Goal: Information Seeking & Learning: Learn about a topic

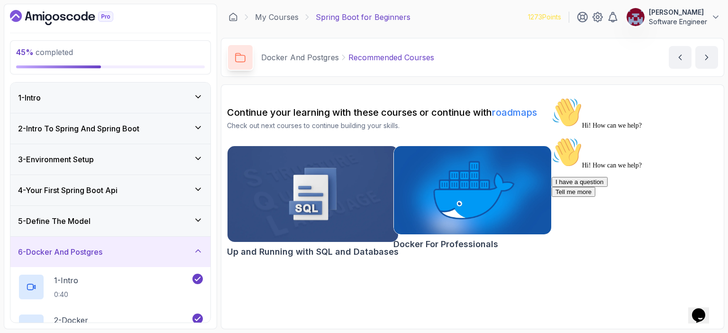
scroll to position [234, 0]
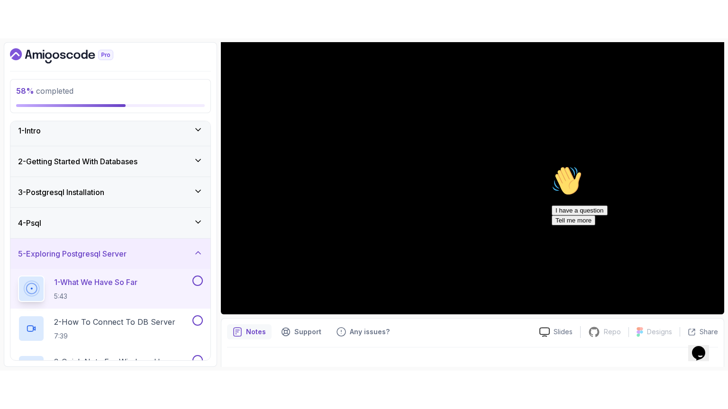
scroll to position [91, 0]
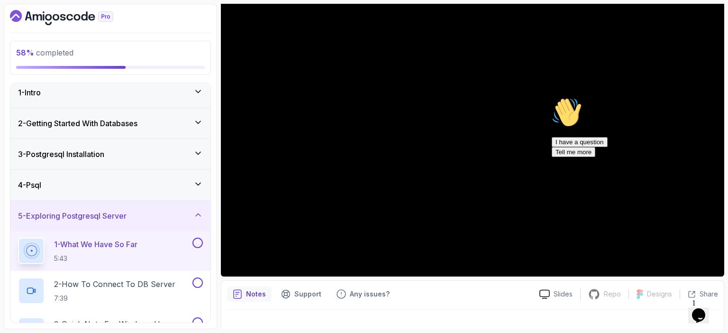
click at [551, 97] on icon "Chat attention grabber" at bounding box center [551, 97] width 0 height 0
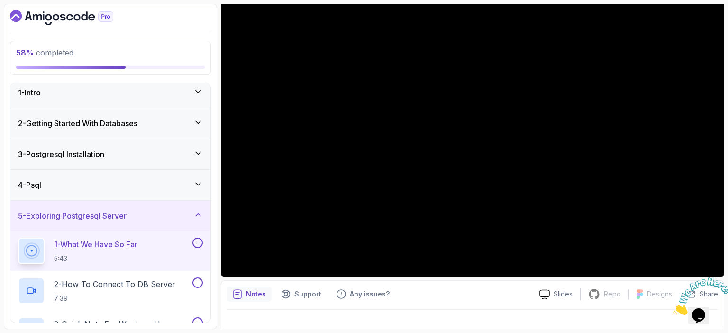
click at [481, 303] on div "Notes Support Any issues? Slides Repo Repository not available Designs Design n…" at bounding box center [472, 311] width 503 height 62
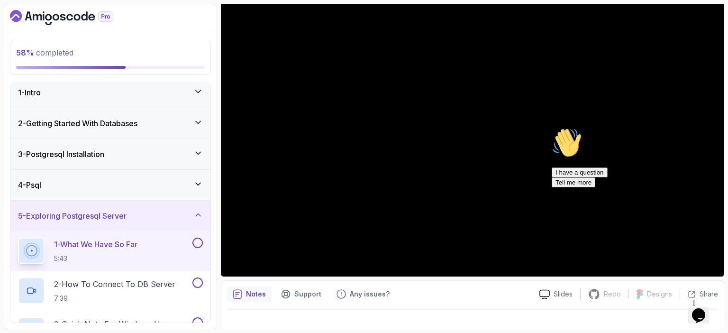
click at [551, 127] on icon "Chat attention grabber" at bounding box center [551, 127] width 0 height 0
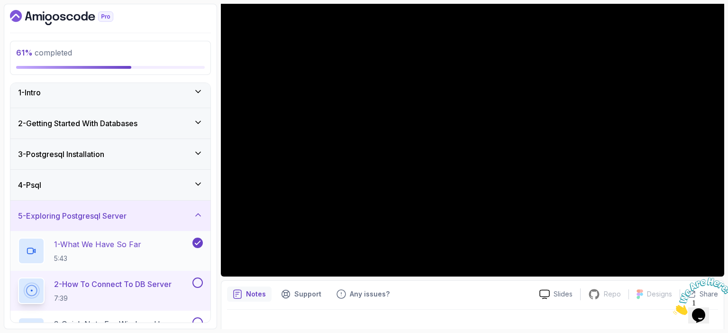
click at [114, 245] on p "1 - What We Have So Far" at bounding box center [97, 243] width 87 height 11
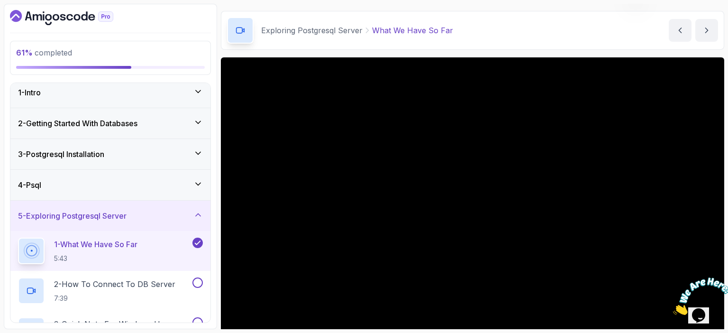
scroll to position [91, 0]
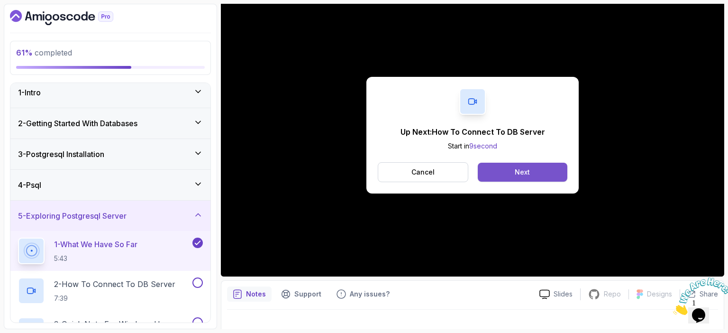
click at [513, 169] on button "Next" at bounding box center [522, 171] width 90 height 19
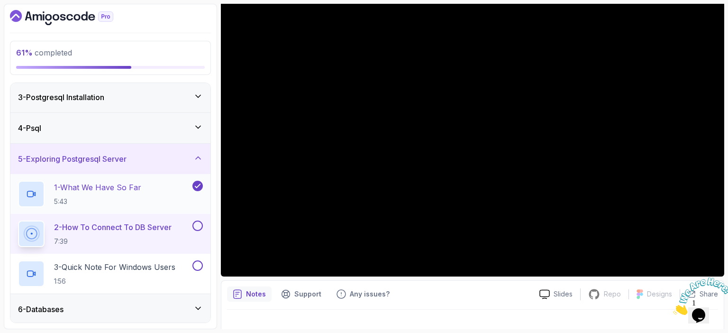
scroll to position [64, 0]
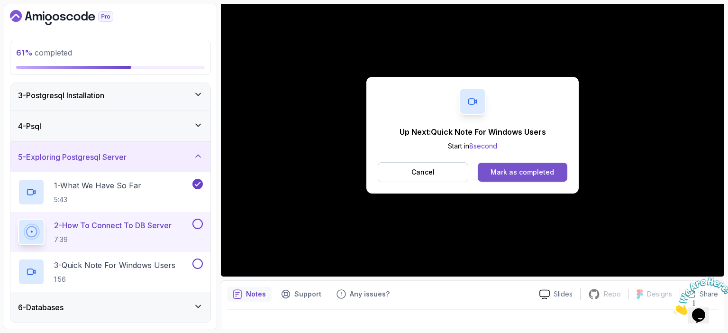
click at [521, 171] on div "Mark as completed" at bounding box center [521, 171] width 63 height 9
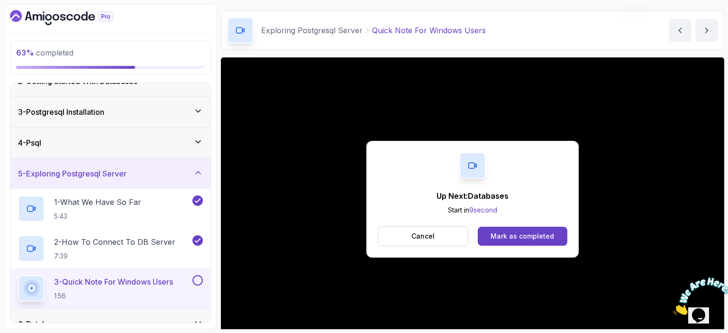
scroll to position [91, 0]
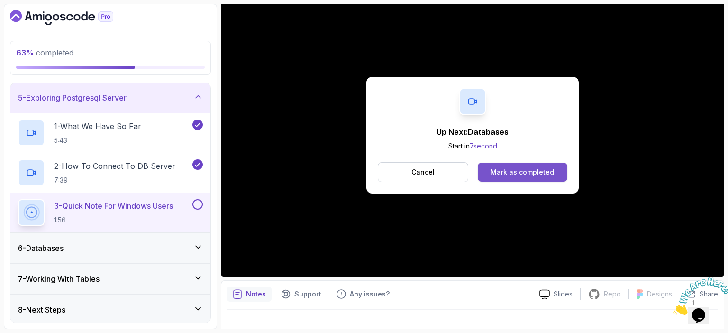
click at [552, 174] on div "Mark as completed" at bounding box center [521, 171] width 63 height 9
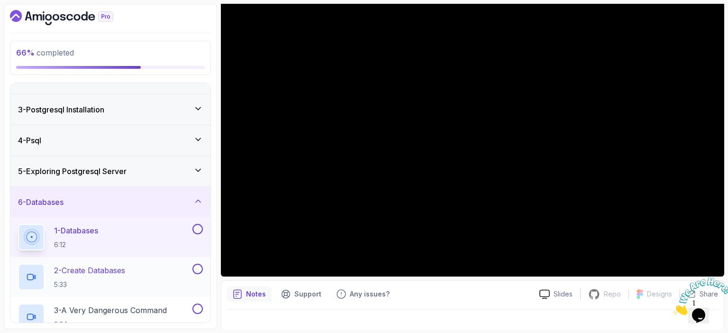
scroll to position [50, 0]
click at [197, 170] on icon at bounding box center [197, 170] width 9 height 9
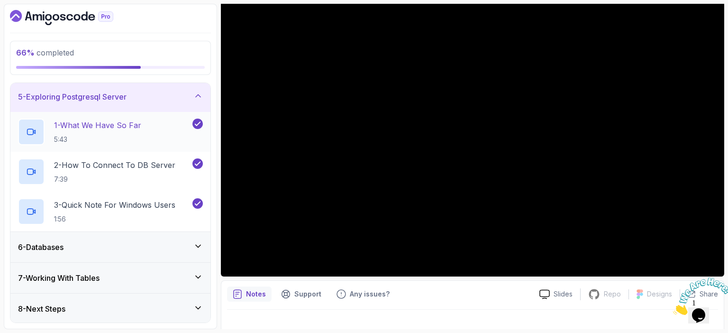
scroll to position [119, 0]
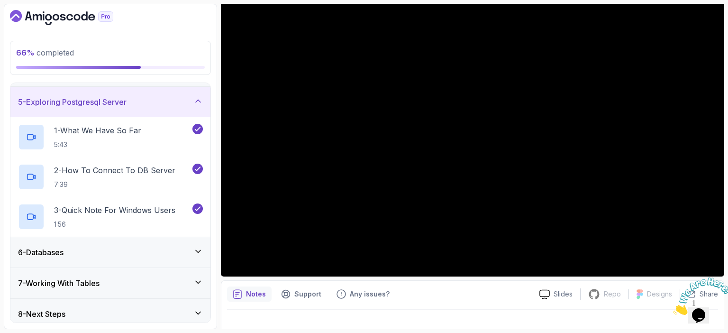
click at [198, 249] on icon at bounding box center [197, 250] width 9 height 9
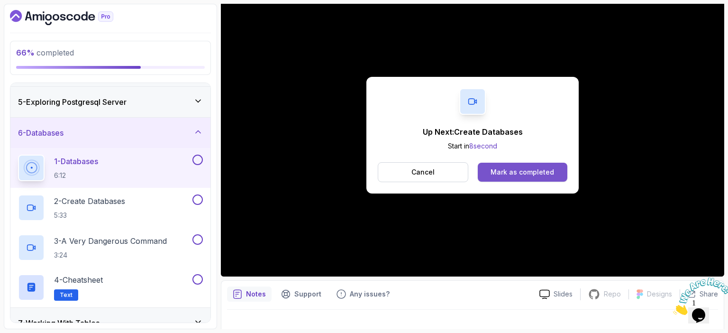
click at [517, 171] on div "Mark as completed" at bounding box center [521, 171] width 63 height 9
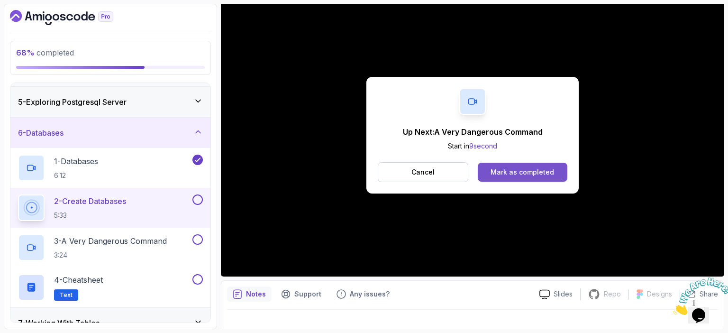
click at [504, 170] on div "Mark as completed" at bounding box center [521, 171] width 63 height 9
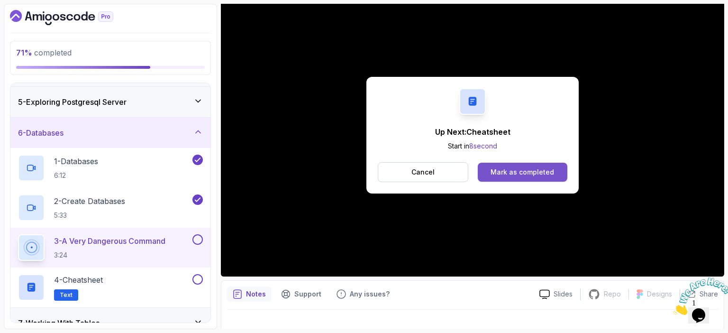
click at [507, 167] on div "Mark as completed" at bounding box center [521, 171] width 63 height 9
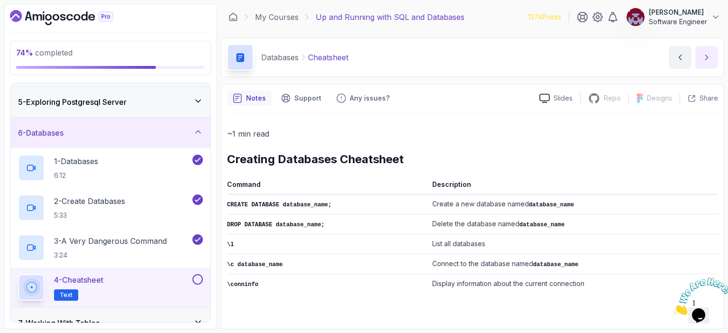
click at [705, 56] on icon "next content" at bounding box center [706, 57] width 9 height 9
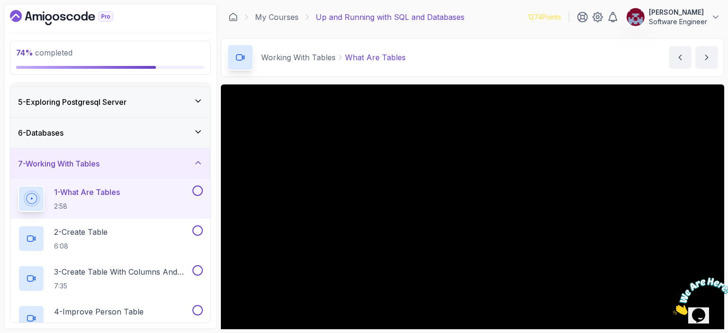
scroll to position [53, 0]
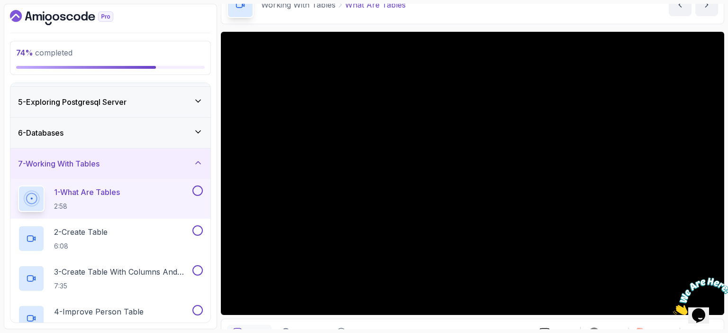
click at [673, 308] on icon "Close" at bounding box center [673, 312] width 0 height 8
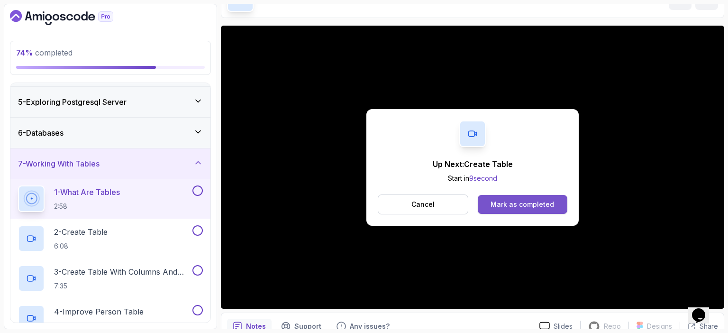
click at [531, 205] on div "Mark as completed" at bounding box center [521, 203] width 63 height 9
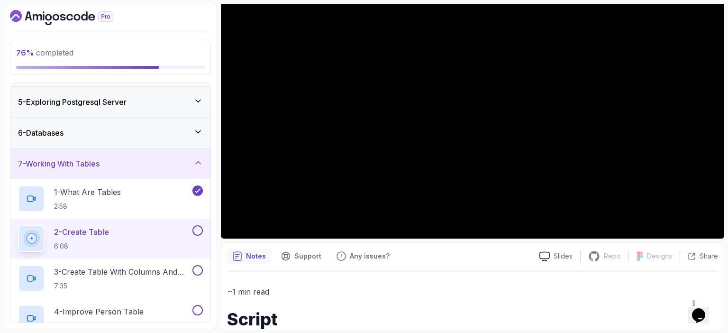
scroll to position [130, 0]
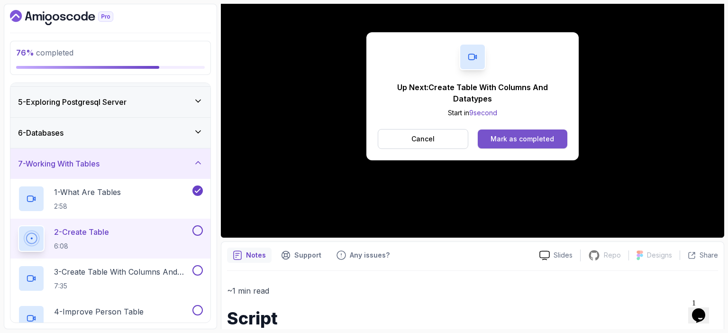
click at [513, 139] on div "Mark as completed" at bounding box center [521, 138] width 63 height 9
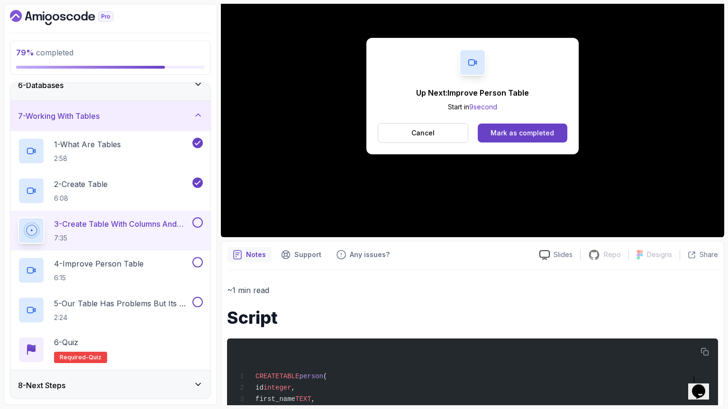
scroll to position [217, 0]
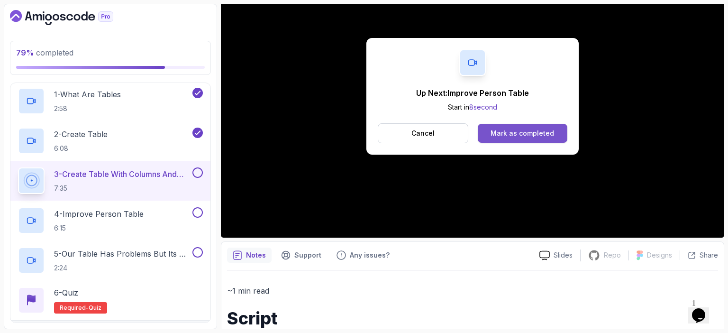
click at [546, 131] on div "Mark as completed" at bounding box center [521, 132] width 63 height 9
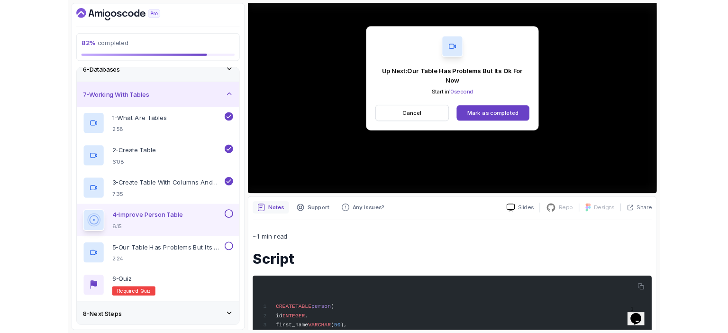
scroll to position [217, 0]
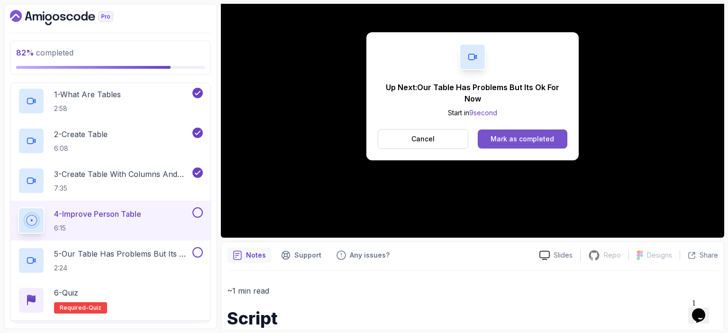
click at [529, 137] on div "Mark as completed" at bounding box center [521, 138] width 63 height 9
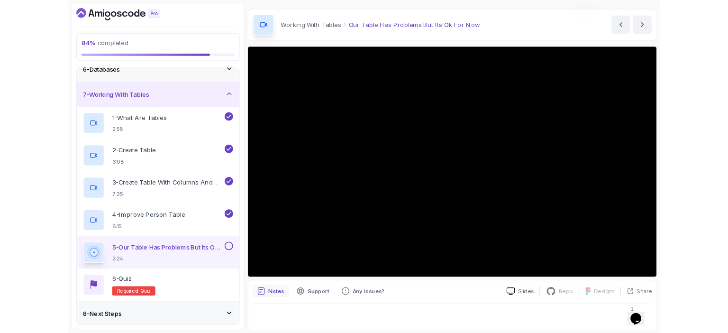
scroll to position [104, 0]
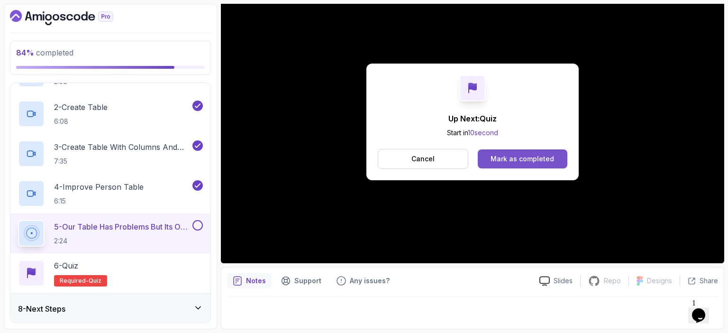
click at [500, 155] on div "Mark as completed" at bounding box center [521, 158] width 63 height 9
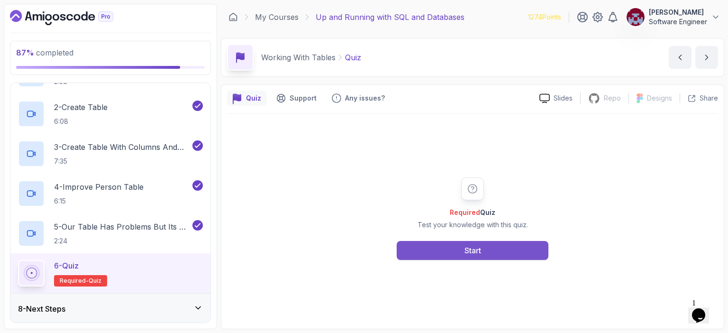
click at [450, 249] on button "Start" at bounding box center [472, 250] width 152 height 19
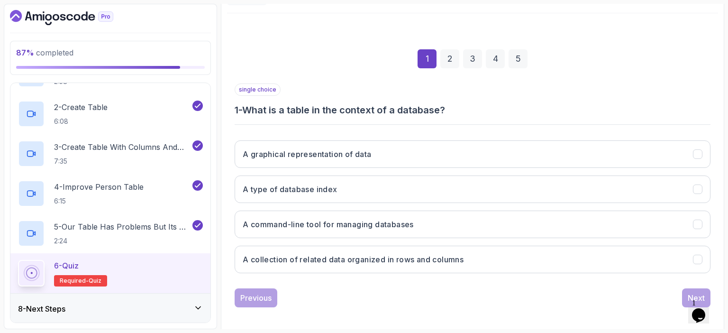
scroll to position [104, 0]
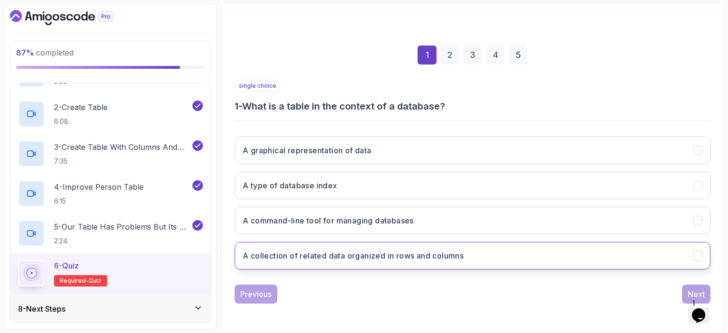
click at [336, 256] on h3 "A collection of related data organized in rows and columns" at bounding box center [353, 255] width 221 height 11
click at [690, 289] on div "Next" at bounding box center [695, 293] width 17 height 11
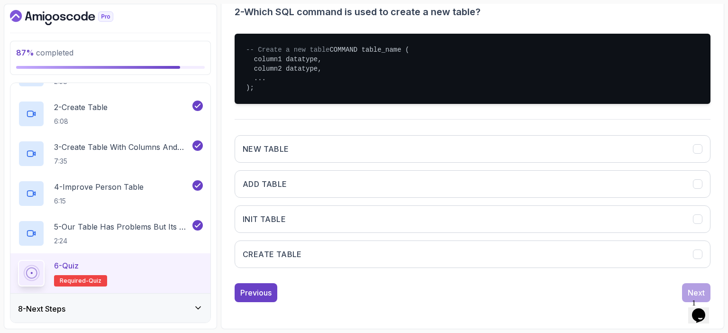
scroll to position [207, 0]
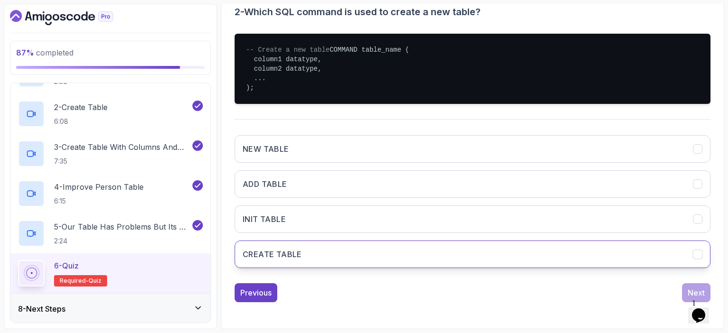
click at [332, 258] on button "CREATE TABLE" at bounding box center [472, 253] width 476 height 27
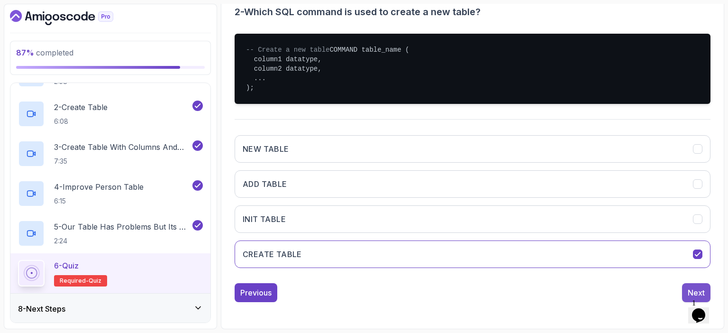
click at [689, 289] on div "Next" at bounding box center [695, 292] width 17 height 11
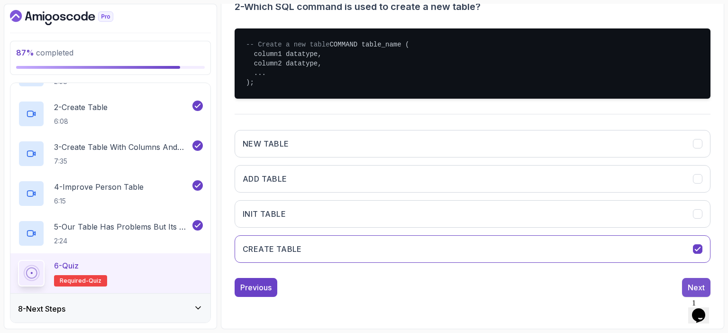
scroll to position [104, 0]
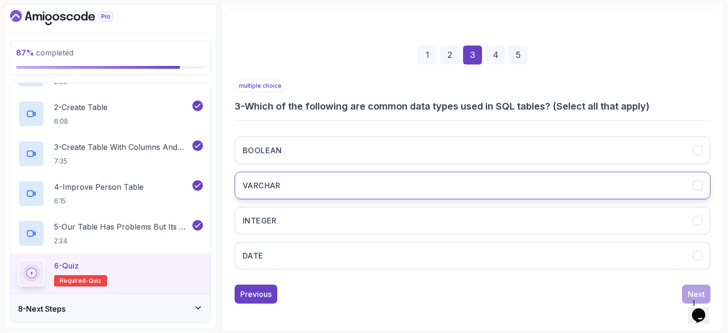
click at [347, 181] on button "VARCHAR" at bounding box center [472, 184] width 476 height 27
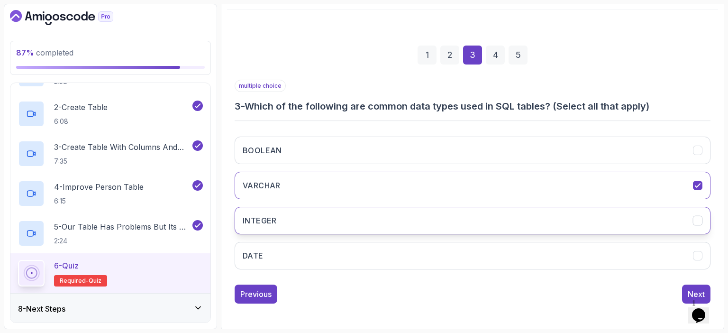
click at [332, 216] on button "INTEGER" at bounding box center [472, 220] width 476 height 27
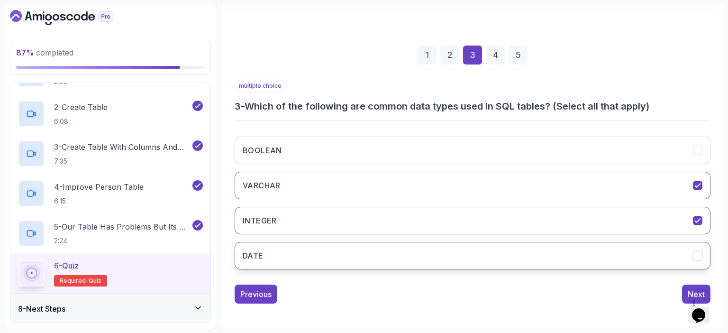
click at [342, 258] on button "DATE" at bounding box center [472, 255] width 476 height 27
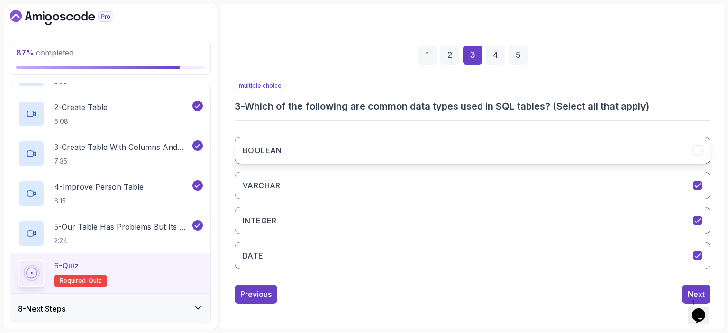
click at [373, 147] on button "BOOLEAN" at bounding box center [472, 149] width 476 height 27
click at [688, 292] on div "Next" at bounding box center [695, 293] width 17 height 11
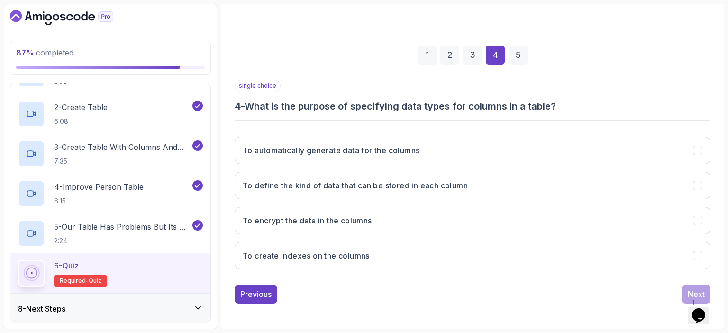
click at [320, 90] on div "single choice 4 - What is the purpose of specifying data types for columns in a…" at bounding box center [472, 96] width 476 height 33
click at [330, 102] on h3 "4 - What is the purpose of specifying data types for columns in a table?" at bounding box center [472, 105] width 476 height 13
click at [590, 73] on div "1 2 3 4 5" at bounding box center [472, 54] width 476 height 49
click at [435, 103] on h3 "4 - What is the purpose of specifying data types for columns in a table?" at bounding box center [472, 105] width 476 height 13
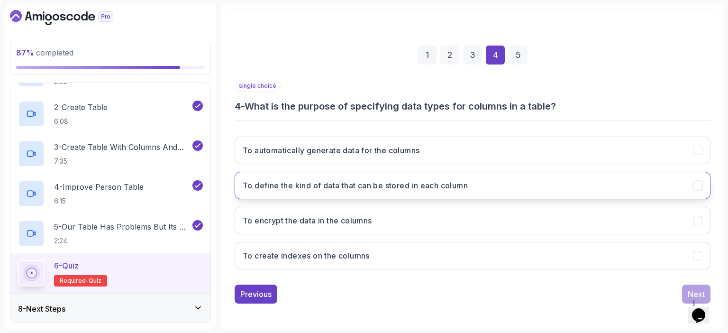
click at [309, 184] on h3 "To define the kind of data that can be stored in each column" at bounding box center [355, 185] width 225 height 11
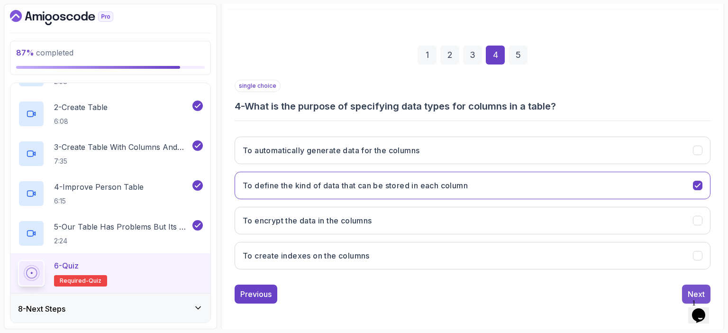
click at [694, 288] on div "Next" at bounding box center [695, 293] width 17 height 11
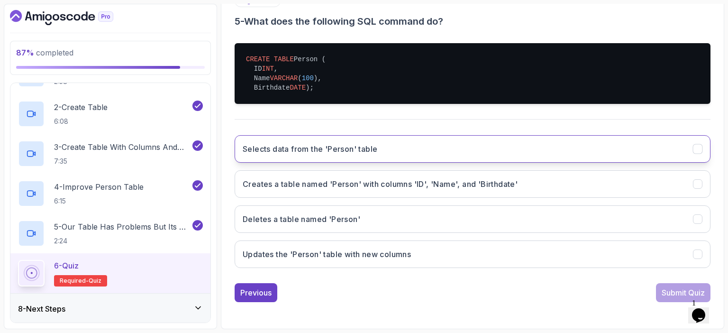
scroll to position [197, 0]
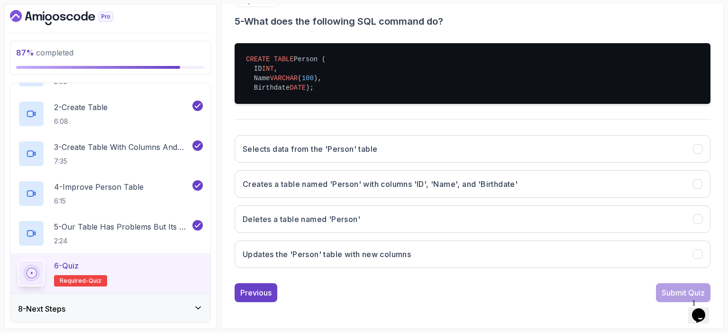
click at [375, 125] on div "single choice 5 - What does the following SQL command do? CREATE TABLE Person (…" at bounding box center [472, 135] width 476 height 280
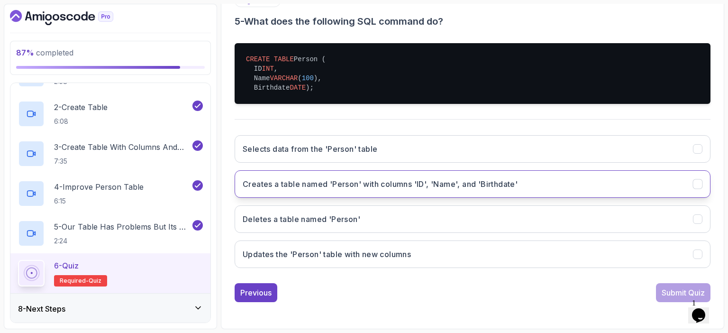
click at [361, 184] on h3 "Creates a table named 'Person' with columns 'ID', 'Name', and 'Birthdate'" at bounding box center [380, 183] width 275 height 11
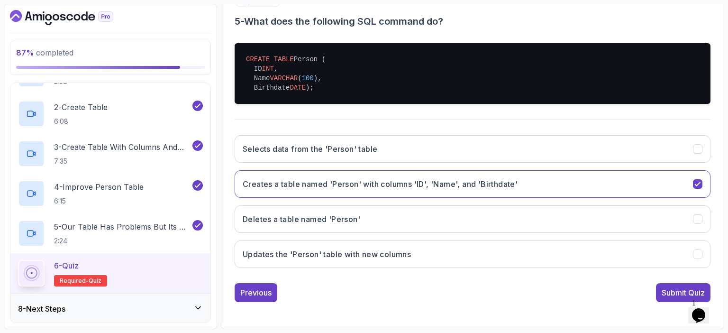
click at [225, 190] on div "Quiz Support Any issues? Slides Repo Repository not available Designs Design no…" at bounding box center [472, 111] width 503 height 433
click at [668, 290] on div "Submit Quiz" at bounding box center [682, 292] width 43 height 11
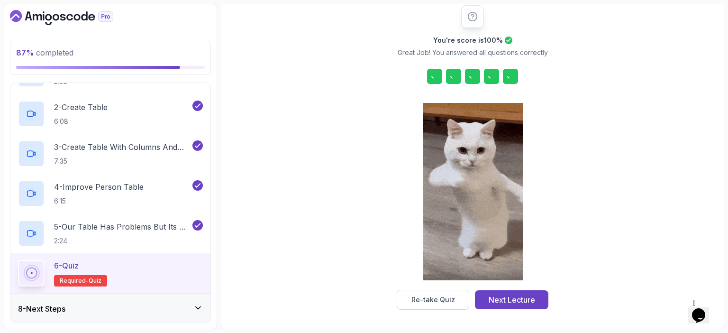
scroll to position [121, 0]
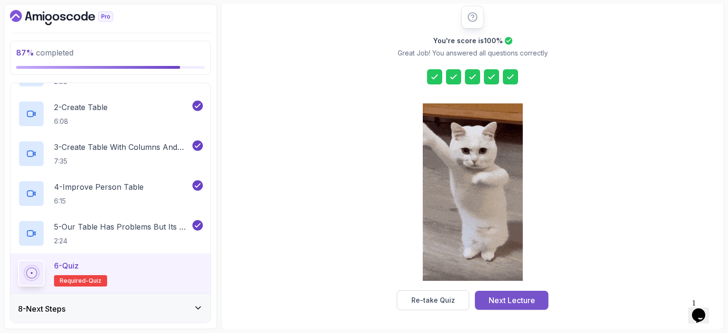
click at [522, 301] on div "Next Lecture" at bounding box center [511, 299] width 46 height 11
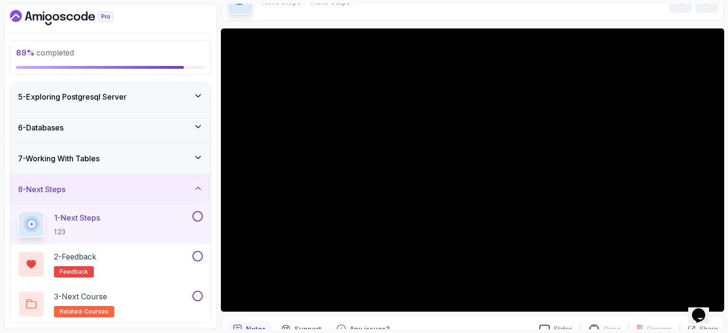
scroll to position [124, 0]
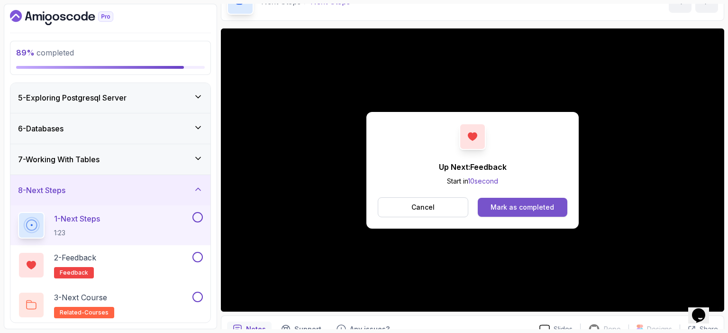
click at [536, 205] on div "Mark as completed" at bounding box center [521, 206] width 63 height 9
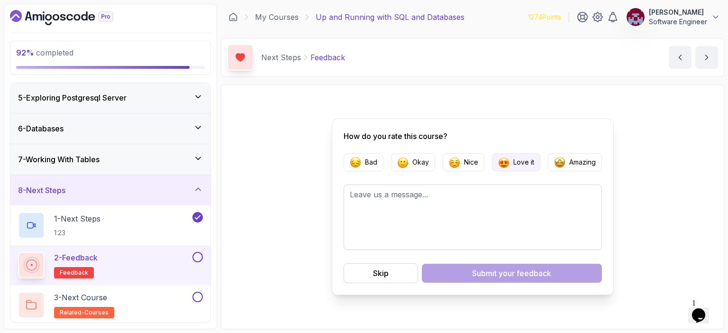
click at [520, 162] on p "Love it" at bounding box center [523, 161] width 21 height 9
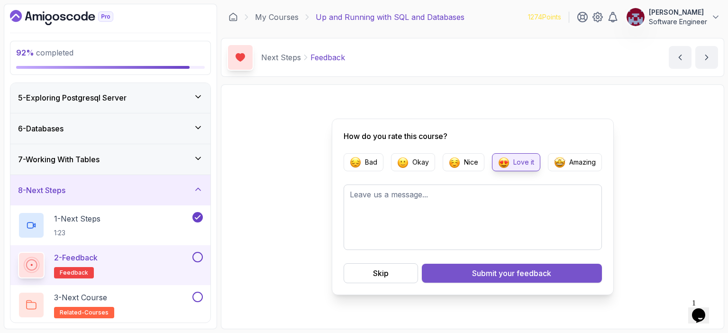
click at [507, 271] on span "your feedback" at bounding box center [524, 272] width 53 height 11
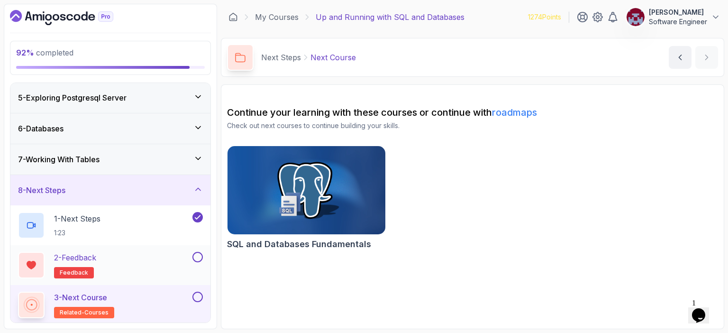
click at [124, 263] on div "2 - Feedback feedback" at bounding box center [104, 265] width 172 height 27
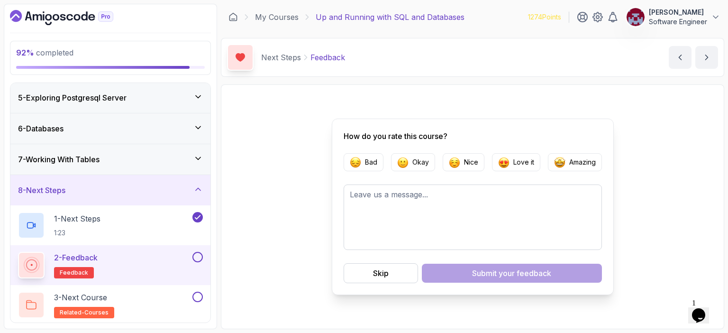
click at [199, 256] on button at bounding box center [197, 257] width 10 height 10
click at [141, 225] on div "1 - Next Steps 1:23" at bounding box center [104, 225] width 172 height 27
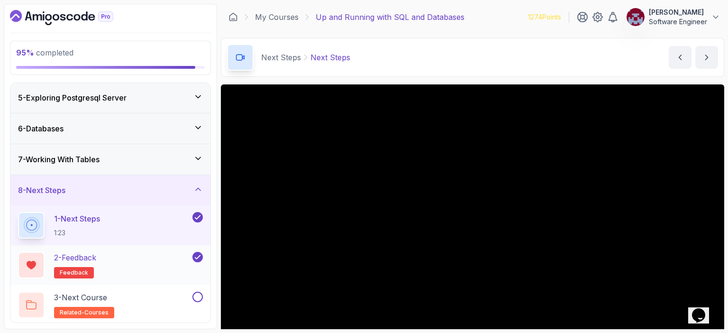
click at [144, 263] on div "2 - Feedback feedback" at bounding box center [104, 265] width 172 height 27
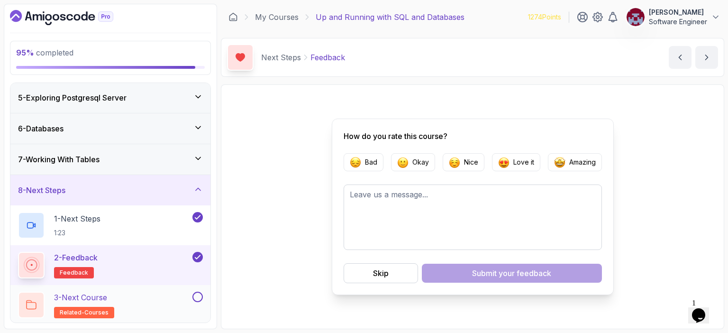
click at [149, 304] on div "3 - Next Course related-courses" at bounding box center [104, 304] width 172 height 27
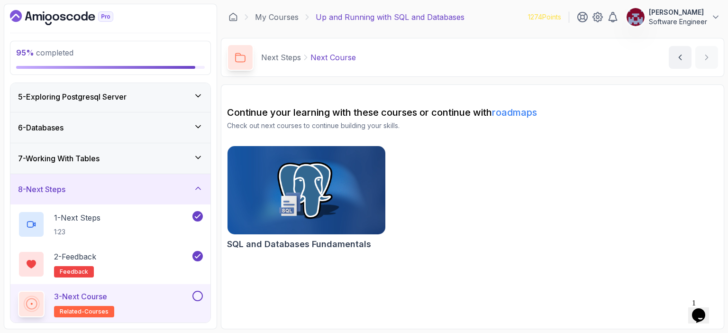
scroll to position [124, 0]
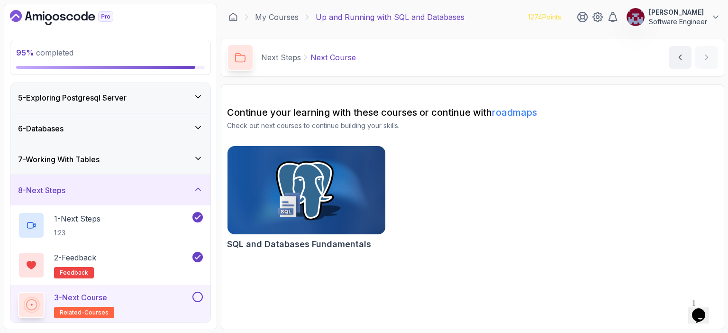
click at [322, 194] on img at bounding box center [306, 190] width 165 height 93
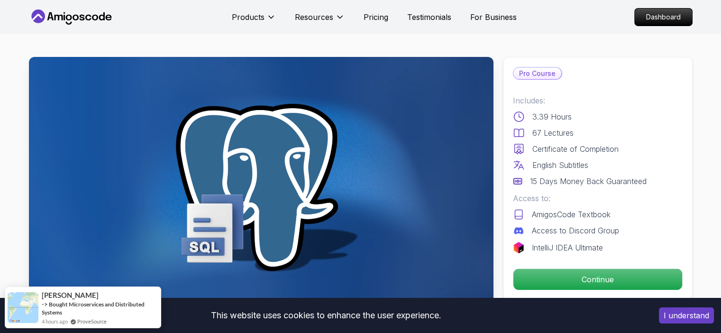
click at [679, 322] on button "I understand" at bounding box center [685, 315] width 55 height 16
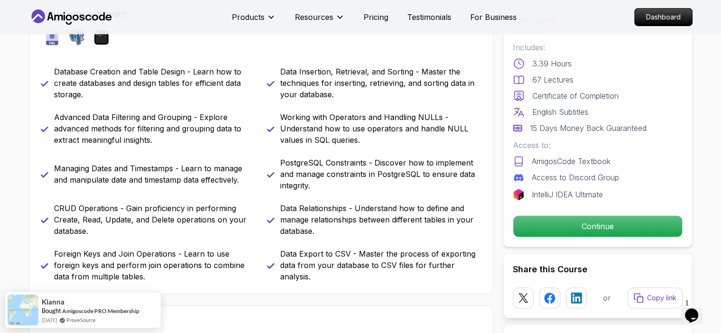
scroll to position [419, 0]
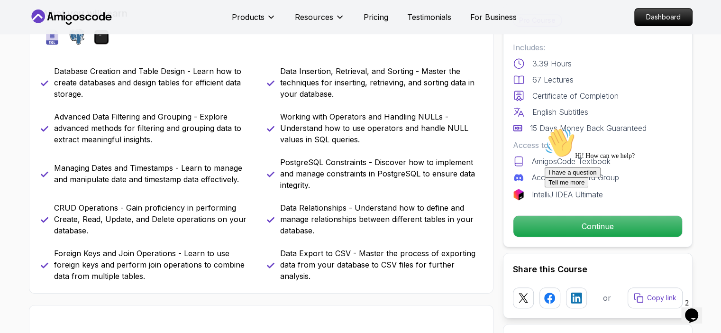
click at [442, 146] on div "Database Creation and Table Design - Learn how to create databases and design t…" at bounding box center [261, 173] width 441 height 216
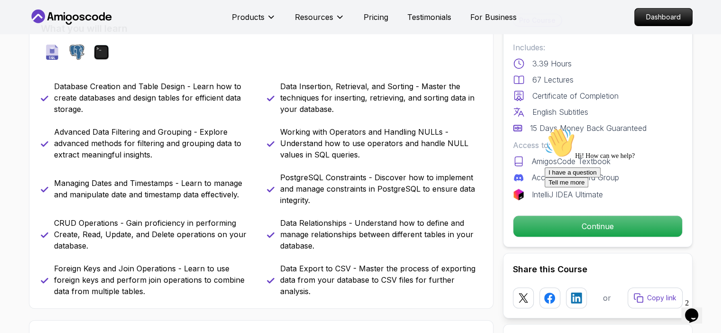
scroll to position [404, 0]
click at [544, 127] on icon "Chat attention grabber" at bounding box center [544, 127] width 0 height 0
click at [343, 207] on div "Database Creation and Table Design - Learn how to create databases and design t…" at bounding box center [261, 189] width 441 height 216
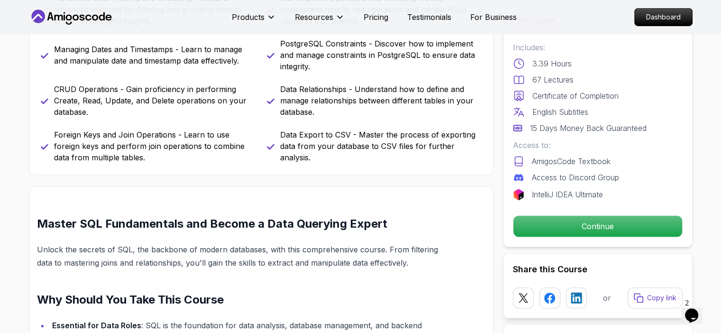
scroll to position [541, 0]
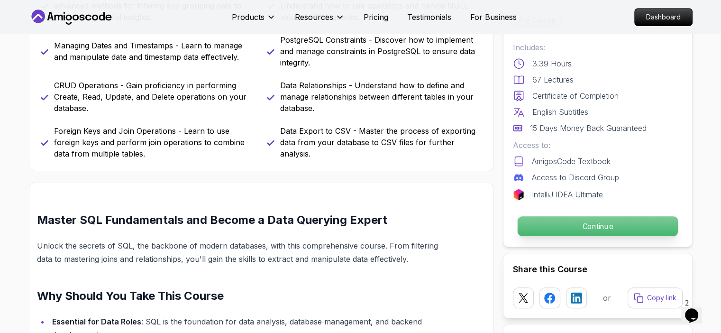
click at [587, 226] on p "Continue" at bounding box center [597, 226] width 160 height 20
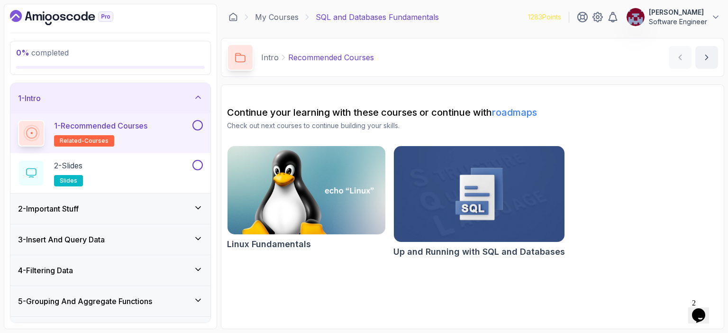
click at [199, 122] on button at bounding box center [197, 125] width 10 height 10
click at [708, 57] on icon "next content" at bounding box center [706, 57] width 9 height 9
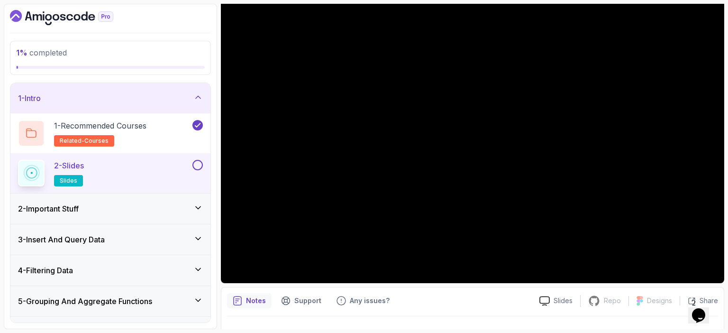
scroll to position [74, 0]
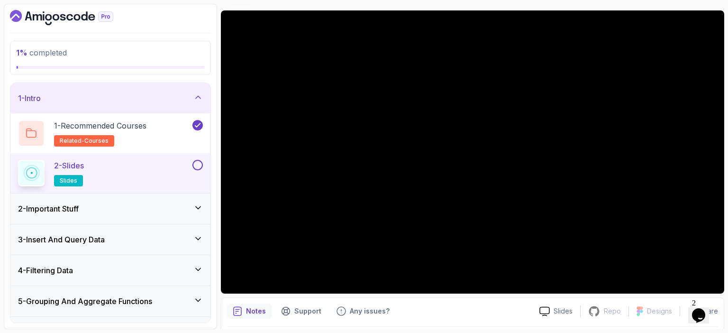
click at [199, 164] on button at bounding box center [197, 165] width 10 height 10
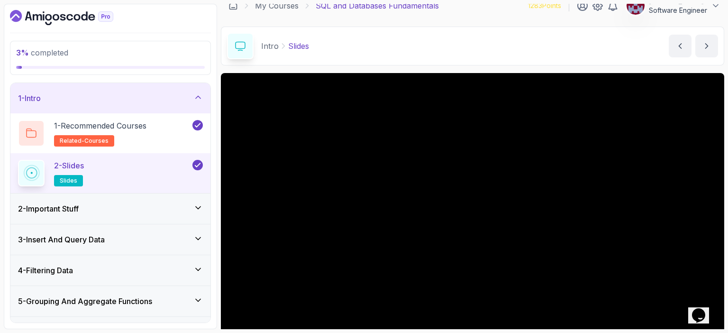
scroll to position [0, 0]
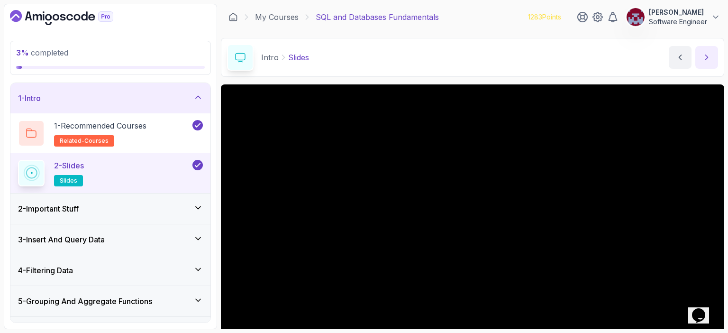
click at [711, 56] on button "next content" at bounding box center [706, 57] width 23 height 23
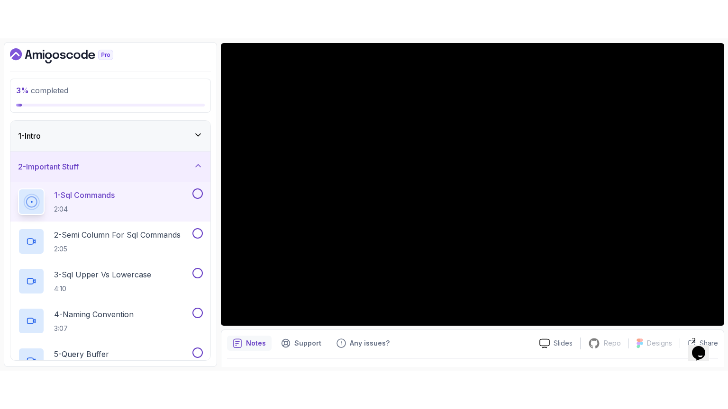
scroll to position [85, 0]
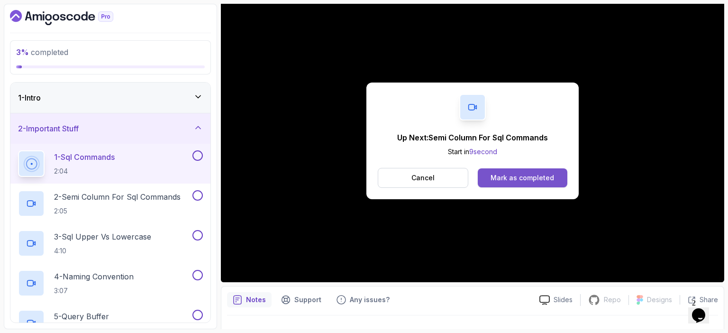
click at [528, 177] on div "Mark as completed" at bounding box center [521, 177] width 63 height 9
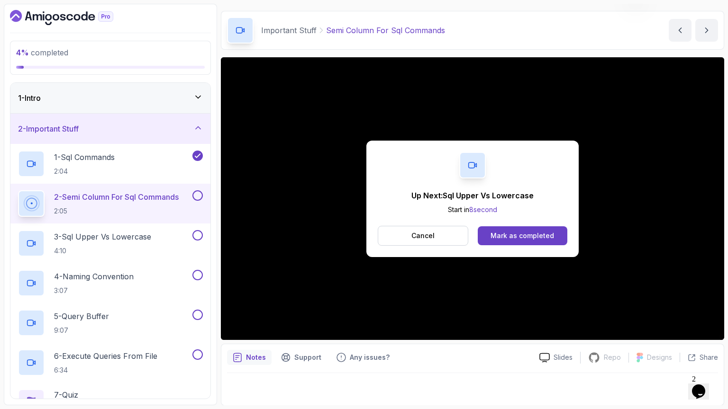
scroll to position [85, 0]
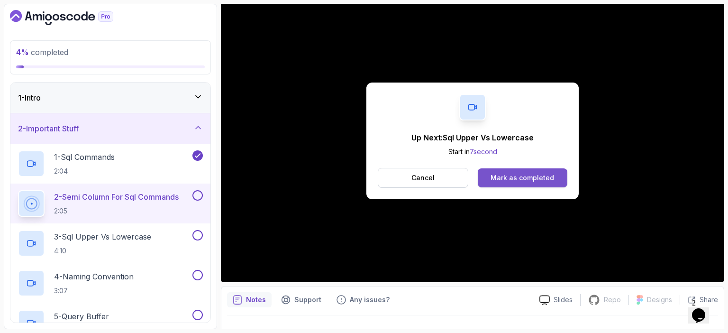
click at [531, 180] on div "Mark as completed" at bounding box center [521, 177] width 63 height 9
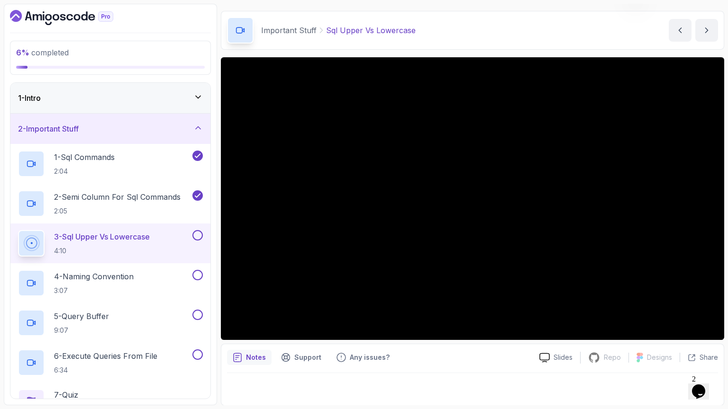
scroll to position [85, 0]
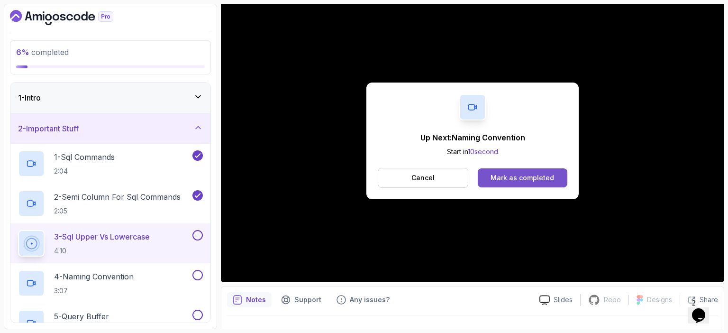
click at [513, 177] on div "Mark as completed" at bounding box center [521, 177] width 63 height 9
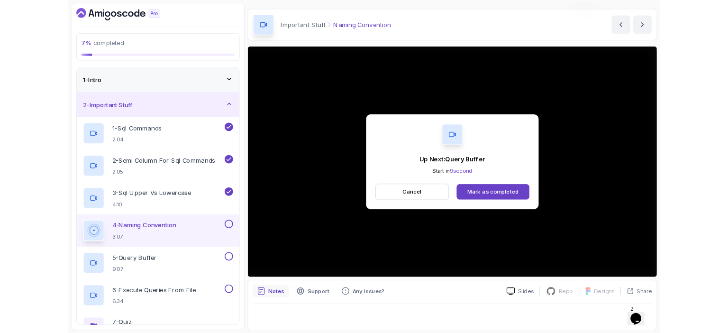
scroll to position [85, 0]
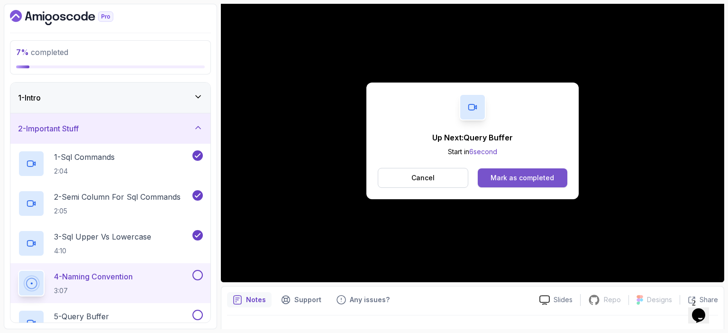
click at [523, 177] on div "Mark as completed" at bounding box center [521, 177] width 63 height 9
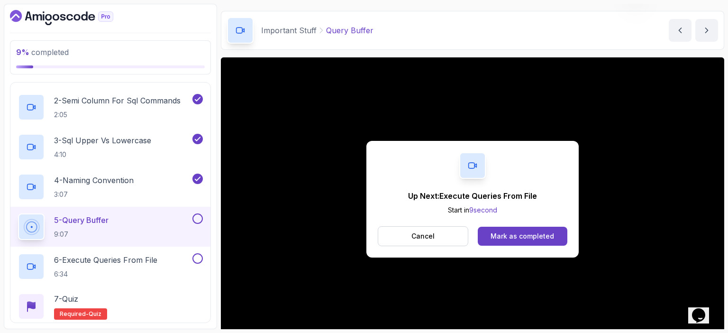
scroll to position [85, 0]
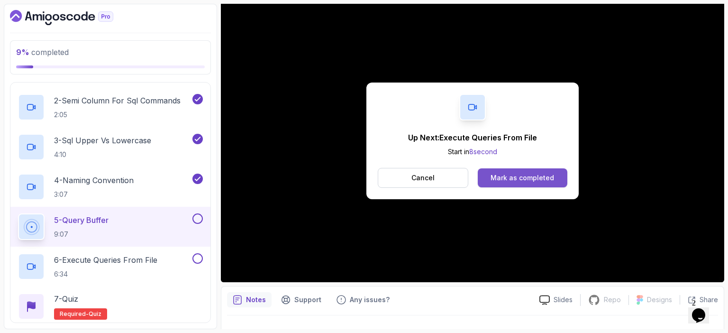
click at [506, 176] on div "Mark as completed" at bounding box center [521, 177] width 63 height 9
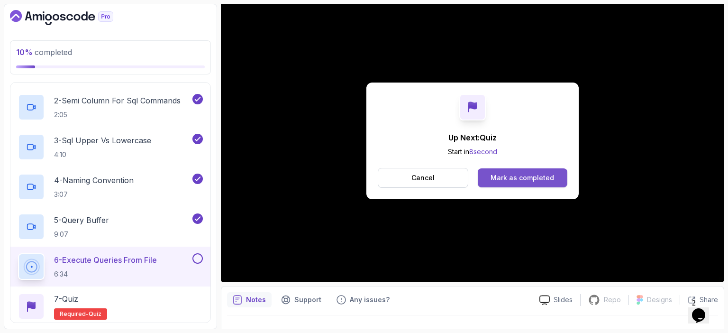
click at [555, 179] on button "Mark as completed" at bounding box center [522, 177] width 90 height 19
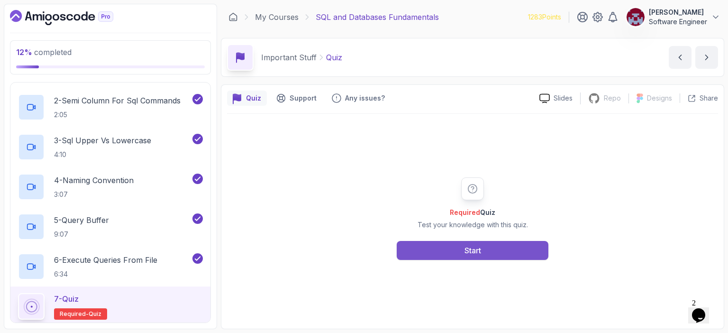
click at [460, 249] on button "Start" at bounding box center [472, 250] width 152 height 19
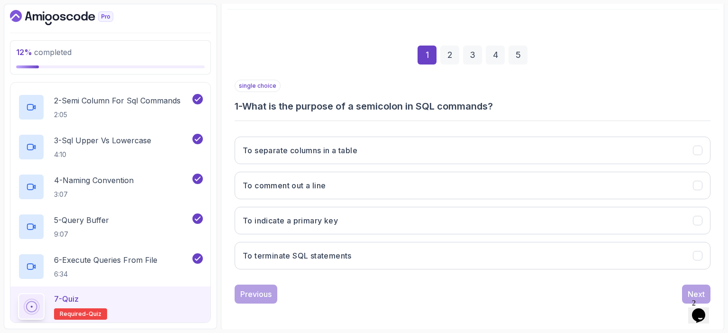
scroll to position [104, 0]
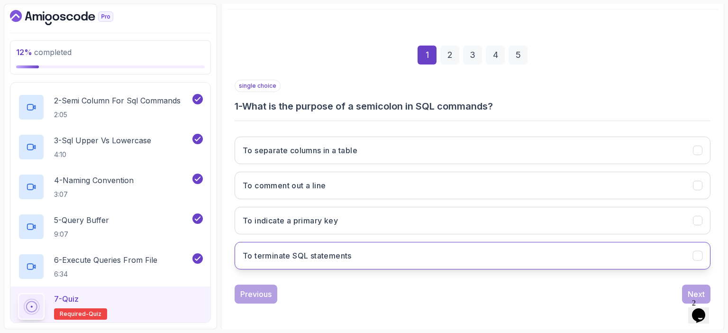
click at [324, 258] on h3 "To terminate SQL statements" at bounding box center [297, 255] width 109 height 11
click at [693, 288] on div "Next" at bounding box center [695, 293] width 17 height 11
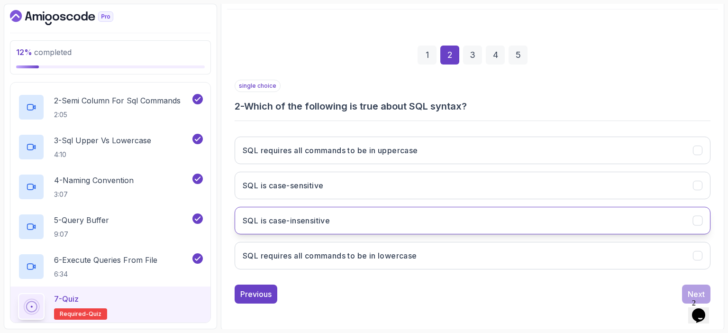
click at [341, 210] on button "SQL is case-insensitive" at bounding box center [472, 220] width 476 height 27
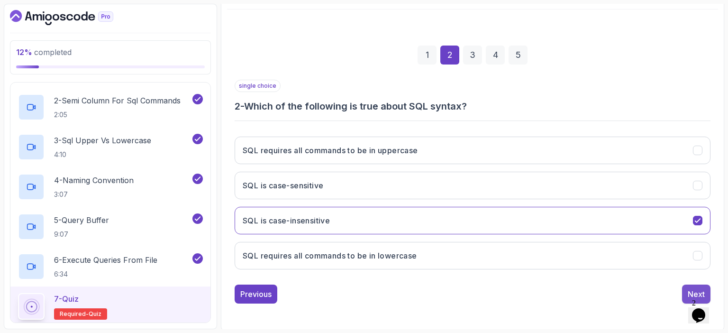
click at [692, 288] on div "Next" at bounding box center [695, 293] width 17 height 11
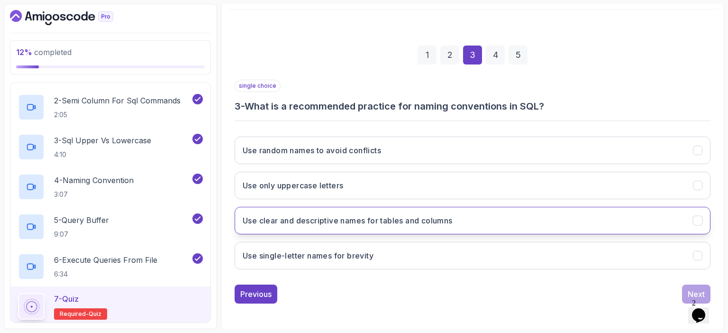
click at [351, 222] on h3 "Use clear and descriptive names for tables and columns" at bounding box center [348, 220] width 210 height 11
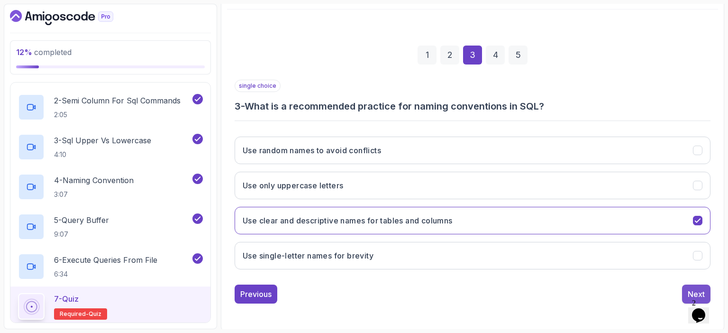
click at [695, 288] on div "Next" at bounding box center [695, 293] width 17 height 11
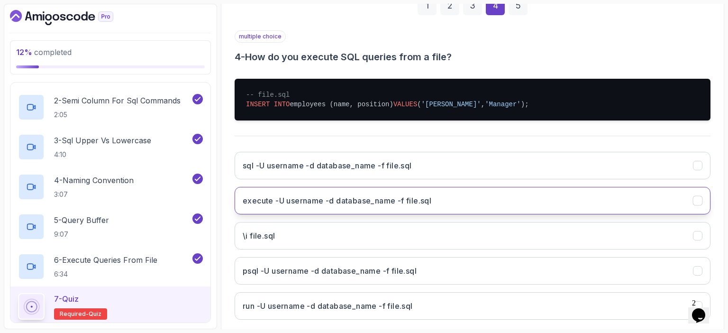
scroll to position [156, 0]
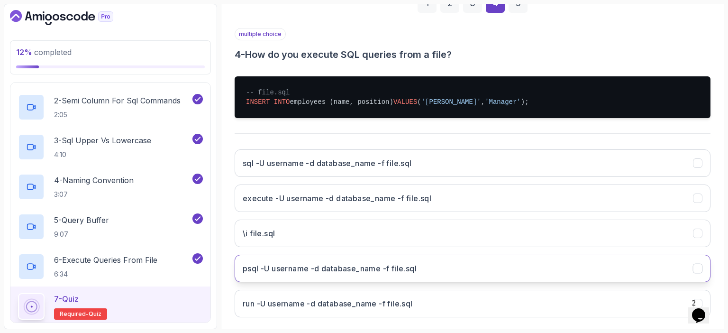
click at [324, 268] on h3 "psql -U username -d database_name -f file.sql" at bounding box center [330, 267] width 174 height 11
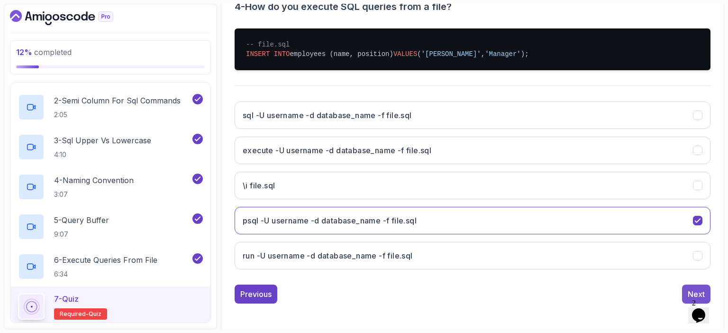
click at [692, 290] on div "Next" at bounding box center [695, 293] width 17 height 11
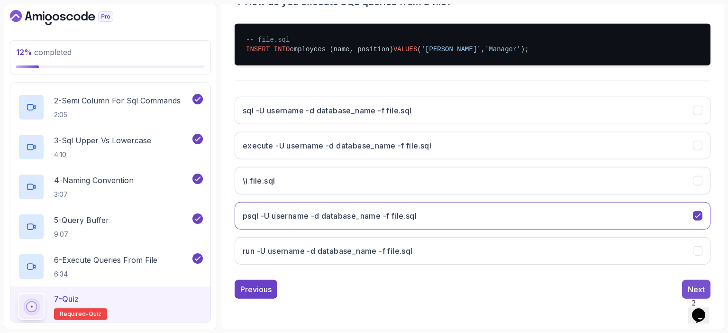
scroll to position [104, 0]
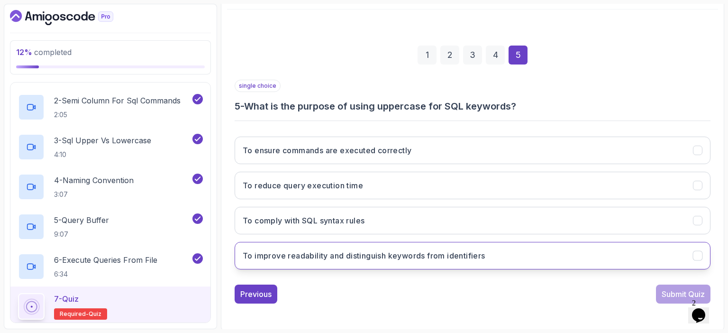
click at [368, 255] on h3 "To improve readability and distinguish keywords from identifiers" at bounding box center [364, 255] width 243 height 11
click at [405, 299] on div "Previous Submit Quiz" at bounding box center [472, 293] width 476 height 19
click at [665, 294] on div "Submit Quiz" at bounding box center [682, 293] width 43 height 11
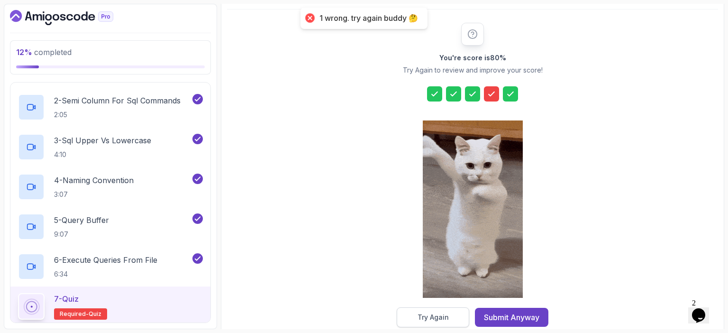
click at [451, 319] on button "Try Again" at bounding box center [432, 317] width 72 height 20
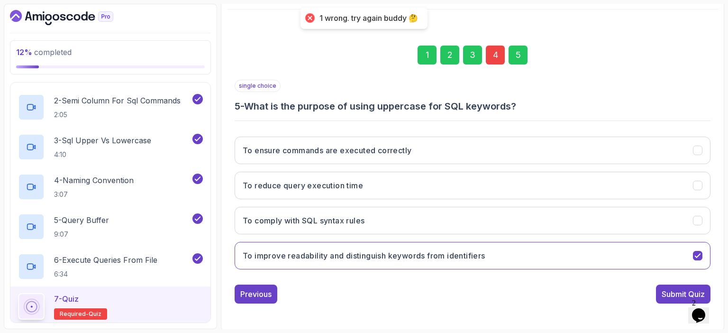
click at [493, 61] on div "4" at bounding box center [495, 54] width 19 height 19
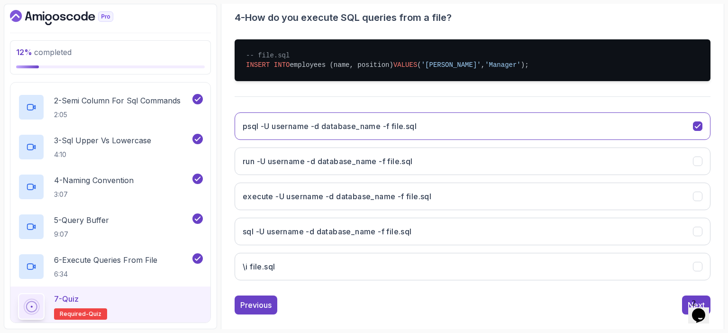
scroll to position [197, 0]
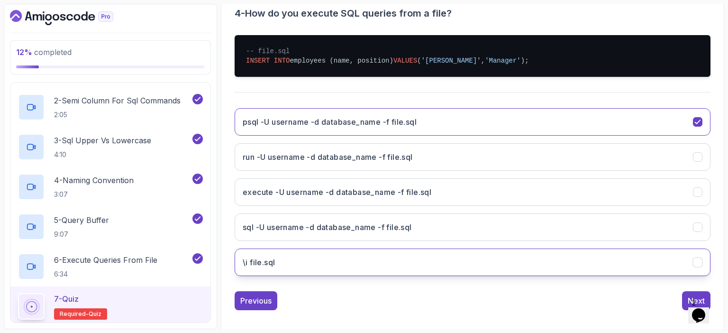
click at [274, 260] on h3 "\i file.sql" at bounding box center [259, 261] width 32 height 11
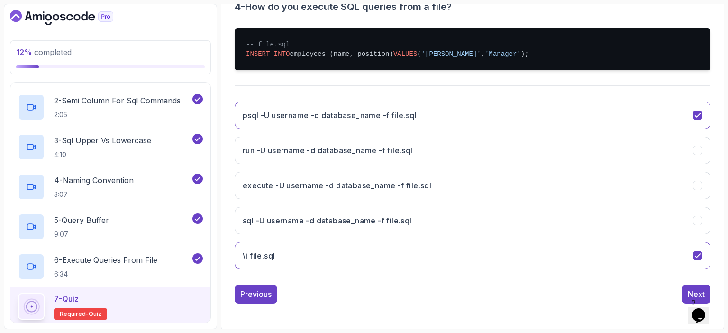
scroll to position [203, 0]
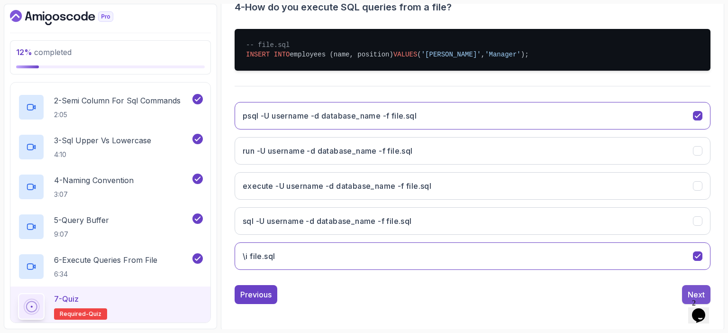
click at [690, 289] on div "Next" at bounding box center [695, 293] width 17 height 11
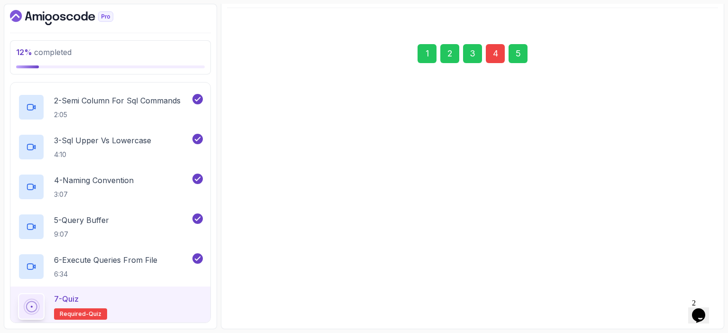
scroll to position [104, 0]
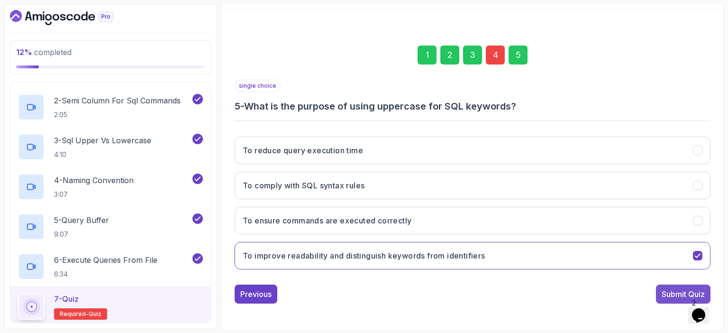
click at [666, 291] on div "Submit Quiz" at bounding box center [682, 293] width 43 height 11
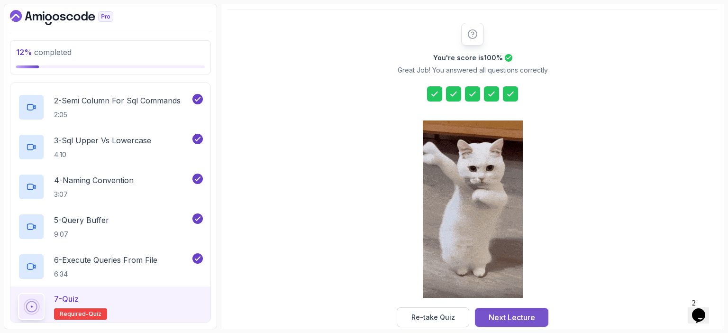
click at [526, 316] on div "Next Lecture" at bounding box center [511, 316] width 46 height 11
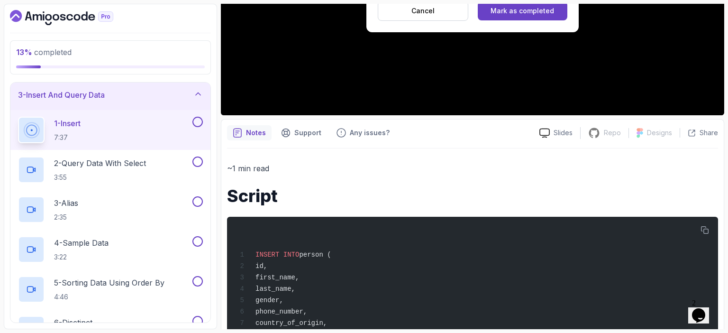
scroll to position [392, 0]
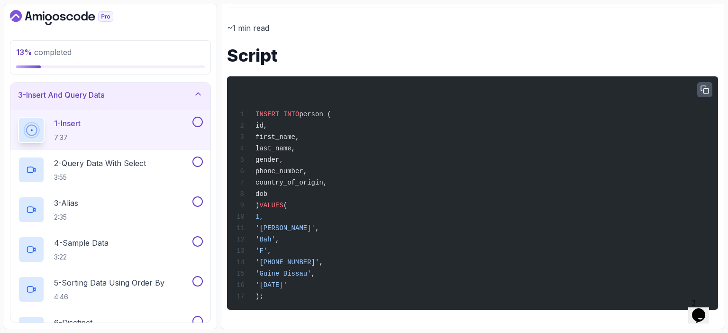
click at [704, 91] on icon "button" at bounding box center [704, 90] width 9 height 9
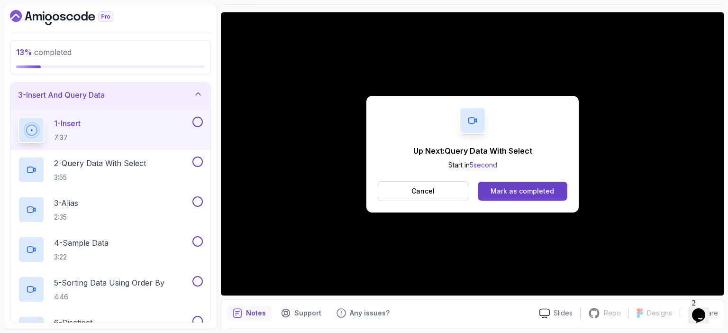
scroll to position [65, 0]
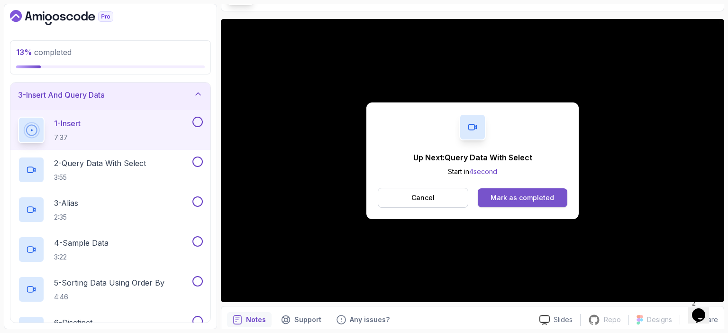
click at [521, 198] on div "Mark as completed" at bounding box center [521, 197] width 63 height 9
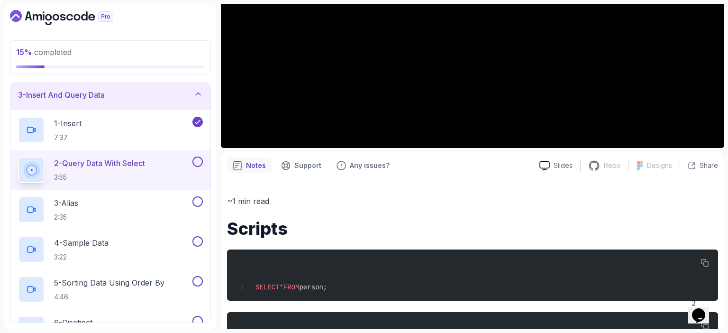
scroll to position [219, 0]
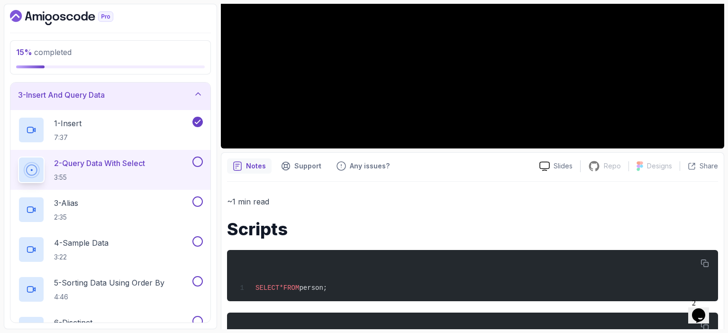
click at [684, 195] on p "~1 min read" at bounding box center [472, 201] width 491 height 13
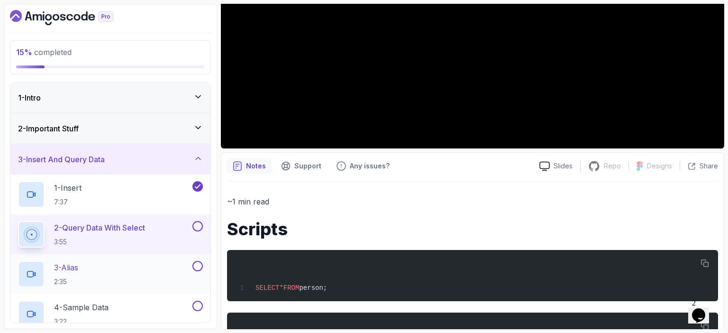
scroll to position [0, 0]
click at [200, 123] on icon at bounding box center [197, 127] width 9 height 9
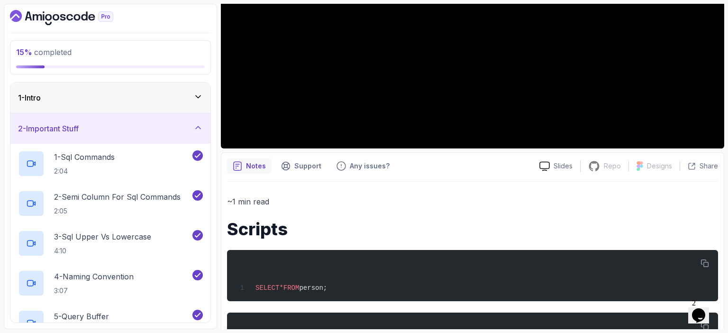
click at [200, 123] on icon at bounding box center [197, 127] width 9 height 9
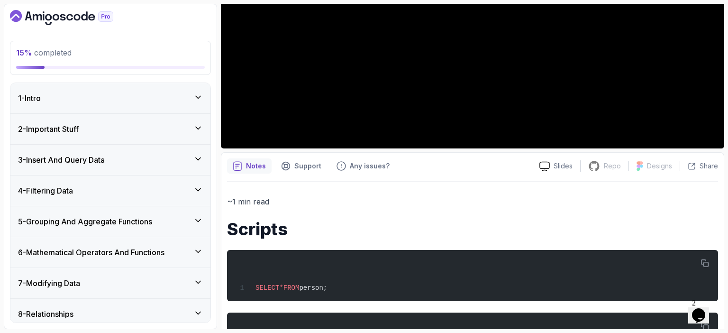
click at [199, 127] on icon at bounding box center [198, 127] width 5 height 2
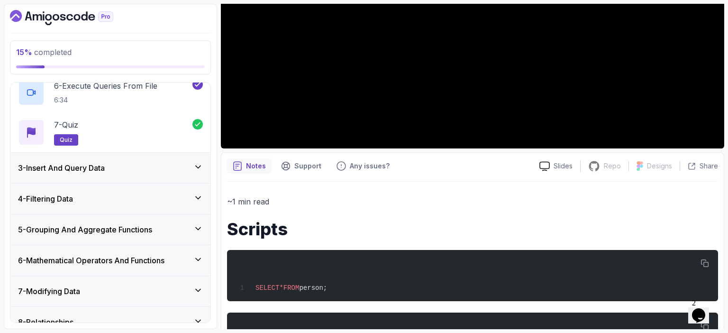
scroll to position [269, 0]
click at [199, 169] on icon at bounding box center [197, 167] width 9 height 9
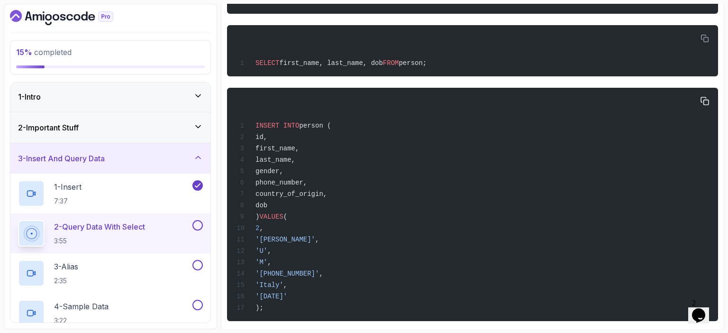
scroll to position [504, 0]
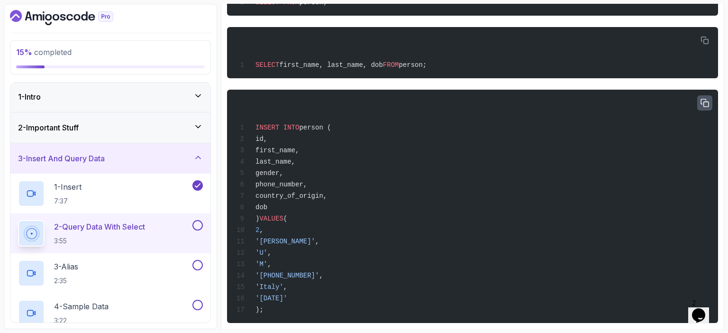
click at [707, 101] on icon "button" at bounding box center [705, 103] width 8 height 8
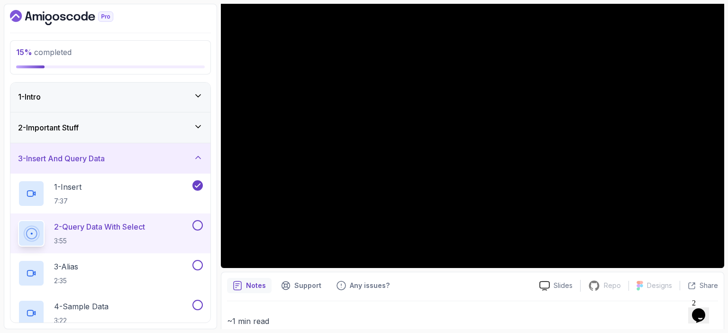
scroll to position [117, 0]
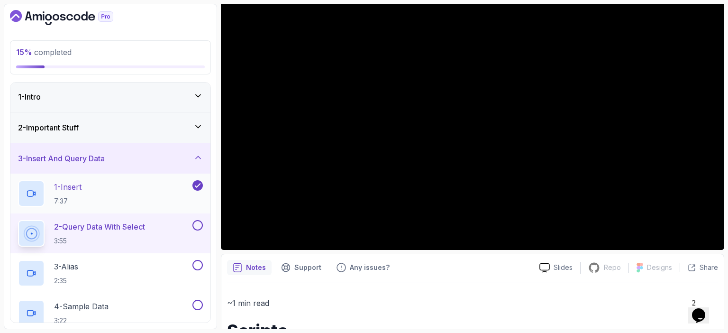
click at [124, 196] on div "1 - Insert 7:37" at bounding box center [104, 193] width 172 height 27
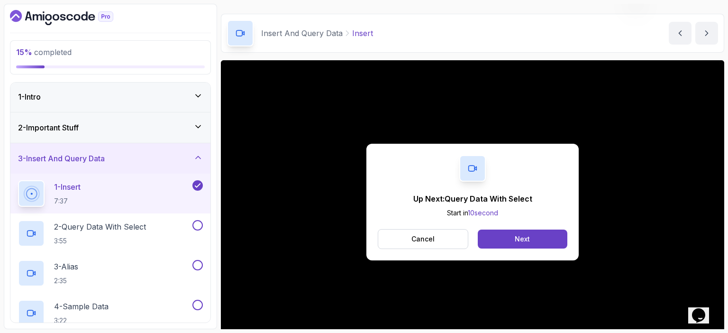
scroll to position [66, 0]
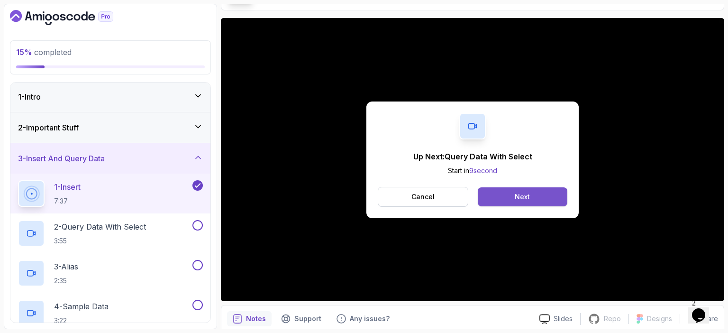
click at [526, 196] on div "Next" at bounding box center [521, 196] width 15 height 9
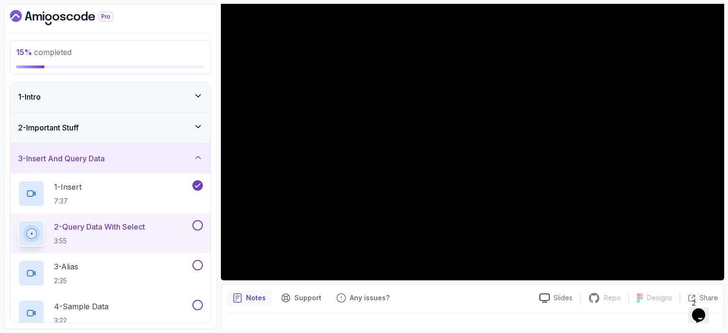
scroll to position [88, 0]
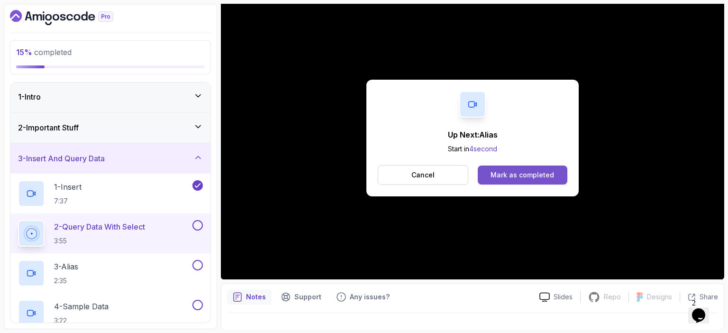
click at [526, 172] on div "Mark as completed" at bounding box center [521, 174] width 63 height 9
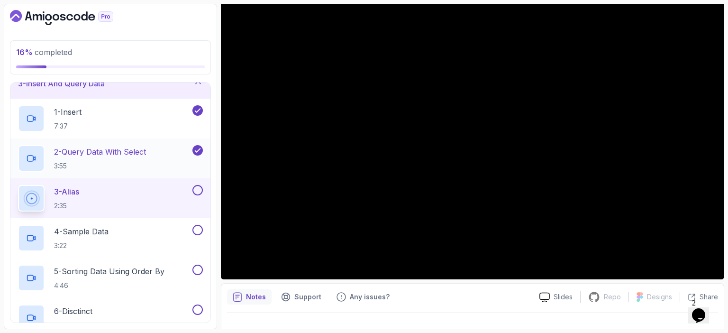
scroll to position [75, 0]
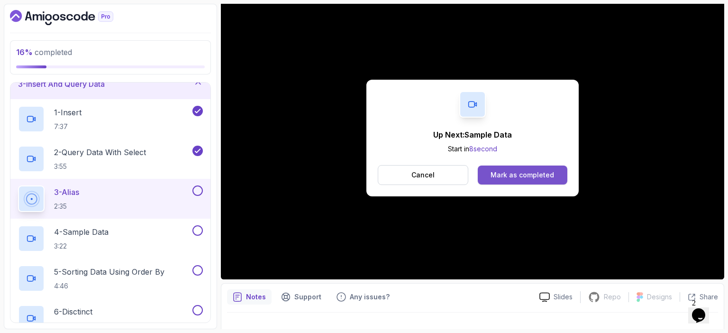
click at [531, 172] on div "Mark as completed" at bounding box center [521, 174] width 63 height 9
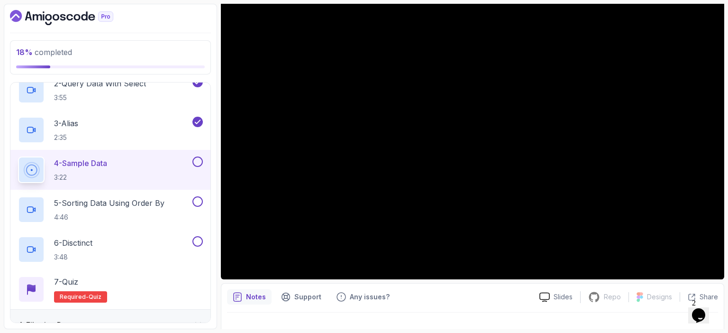
scroll to position [144, 0]
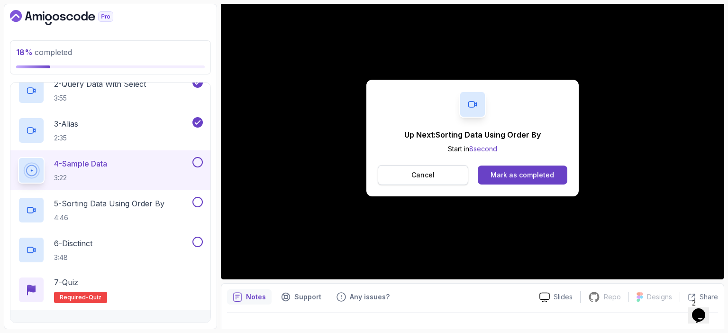
click at [408, 177] on button "Cancel" at bounding box center [423, 175] width 90 height 20
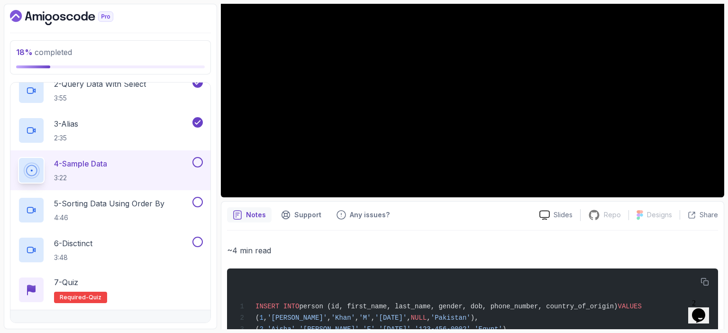
scroll to position [252, 0]
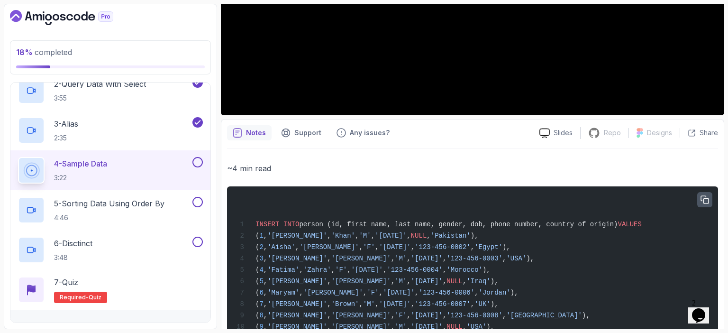
click at [698, 198] on button "button" at bounding box center [704, 199] width 15 height 15
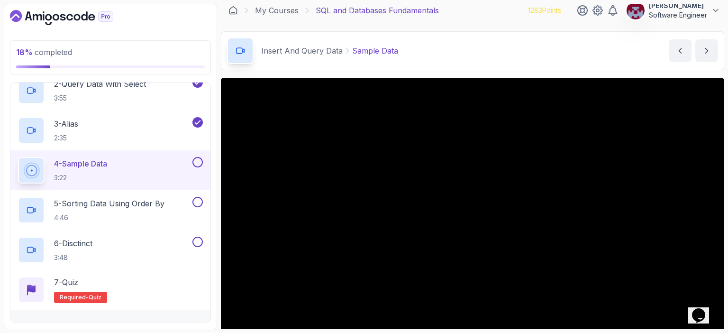
scroll to position [0, 0]
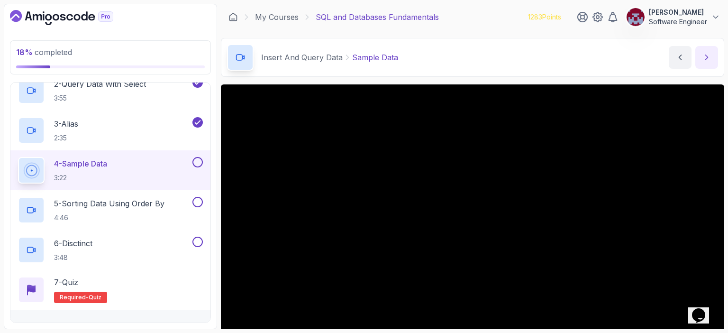
click at [701, 54] on button "next content" at bounding box center [706, 57] width 23 height 23
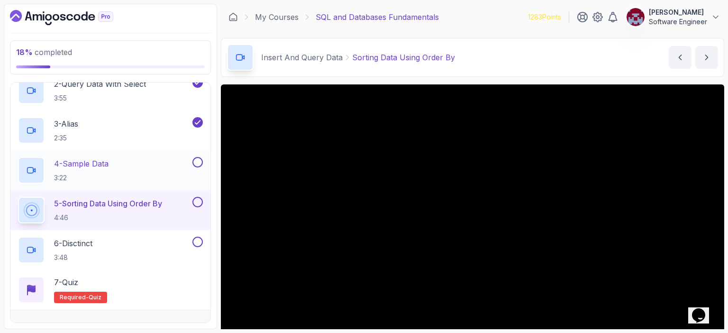
click at [163, 159] on div "4 - Sample Data 3:22" at bounding box center [104, 170] width 172 height 27
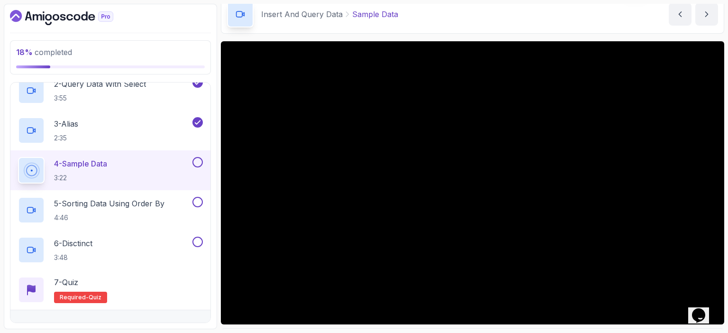
scroll to position [43, 0]
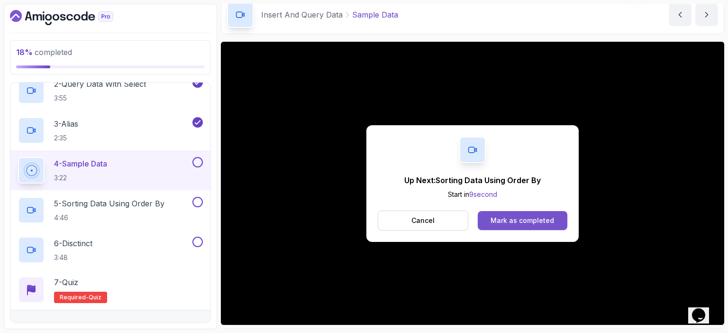
click at [538, 220] on div "Mark as completed" at bounding box center [521, 220] width 63 height 9
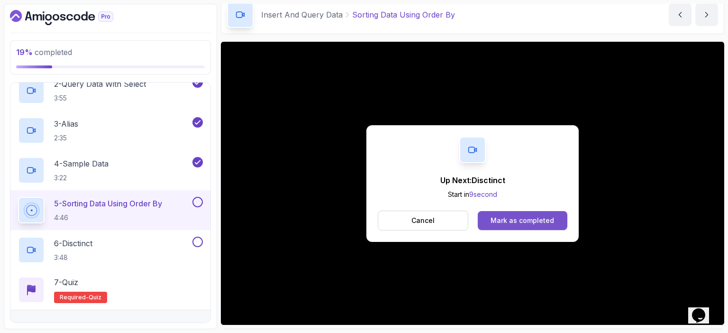
click at [530, 216] on div "Mark as completed" at bounding box center [521, 220] width 63 height 9
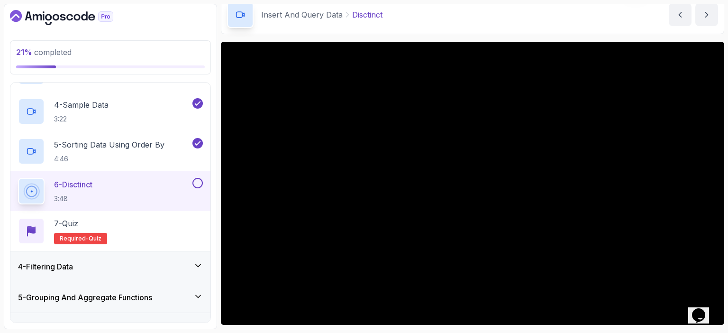
scroll to position [203, 0]
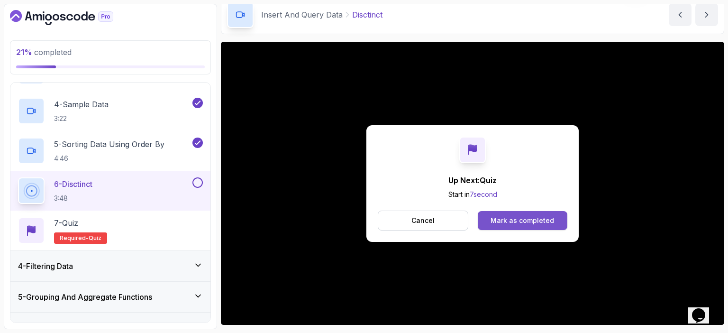
click at [522, 216] on div "Mark as completed" at bounding box center [521, 220] width 63 height 9
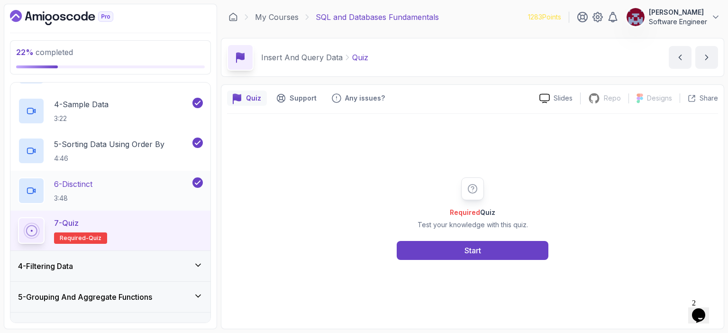
click at [118, 182] on div "6 - Disctinct 3:48" at bounding box center [104, 190] width 172 height 27
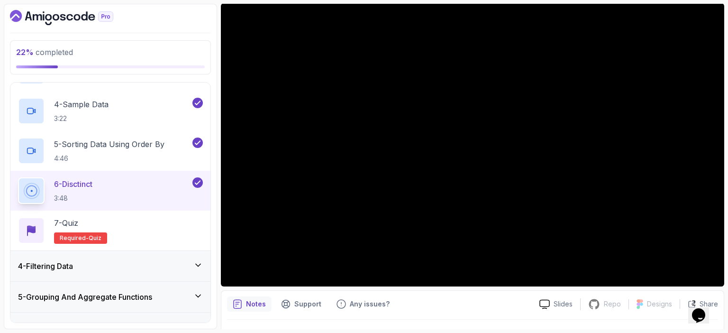
scroll to position [81, 0]
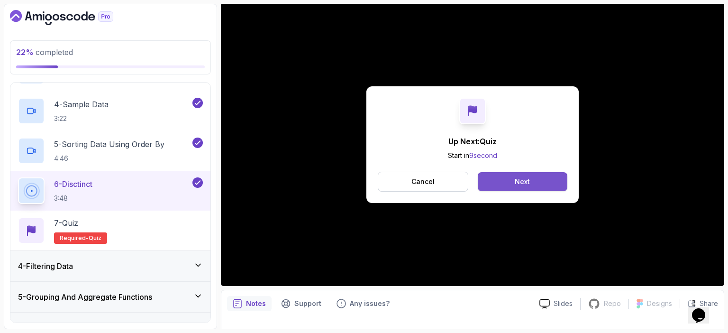
click at [540, 181] on button "Next" at bounding box center [522, 181] width 90 height 19
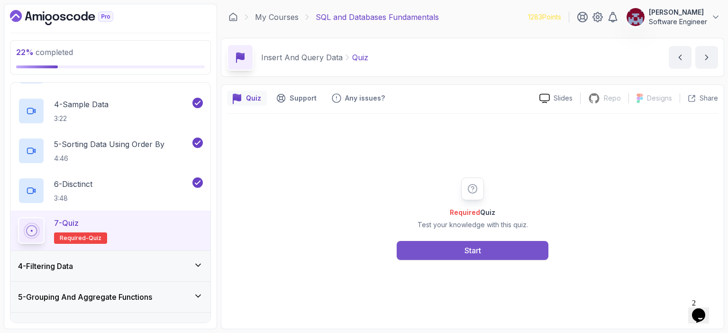
click at [489, 249] on button "Start" at bounding box center [472, 250] width 152 height 19
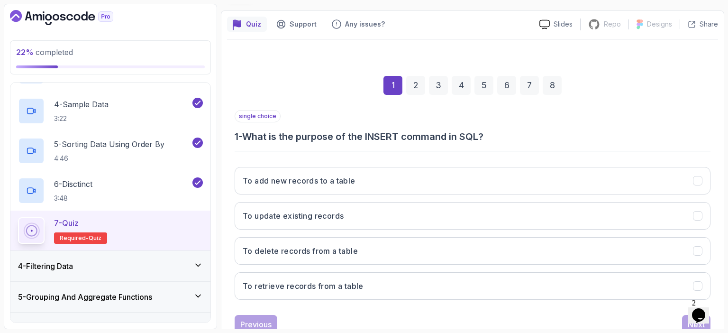
scroll to position [104, 0]
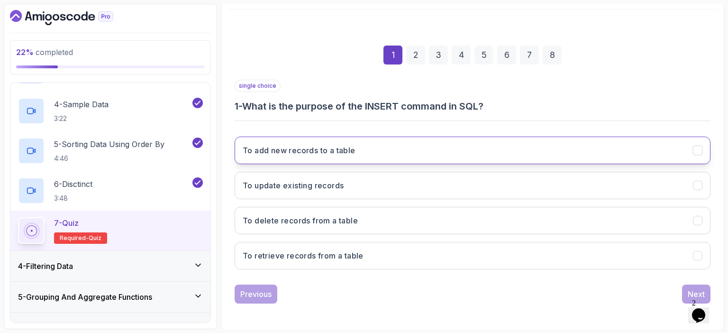
click at [362, 155] on button "To add new records to a table" at bounding box center [472, 149] width 476 height 27
click at [686, 291] on button "Next" at bounding box center [696, 293] width 28 height 19
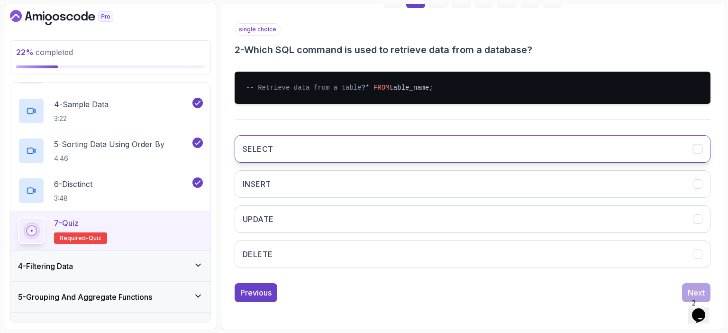
scroll to position [169, 0]
click at [329, 150] on button "SELECT" at bounding box center [472, 148] width 476 height 27
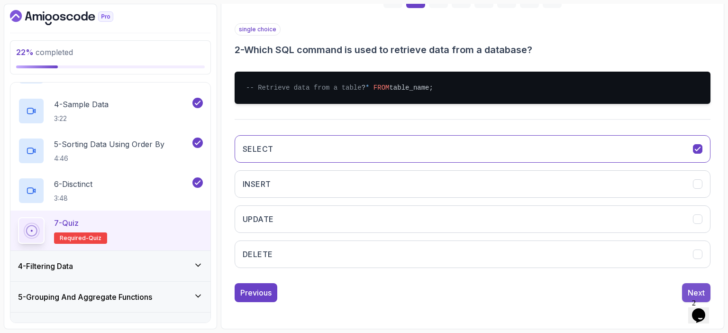
click at [690, 288] on div "Next" at bounding box center [695, 292] width 17 height 11
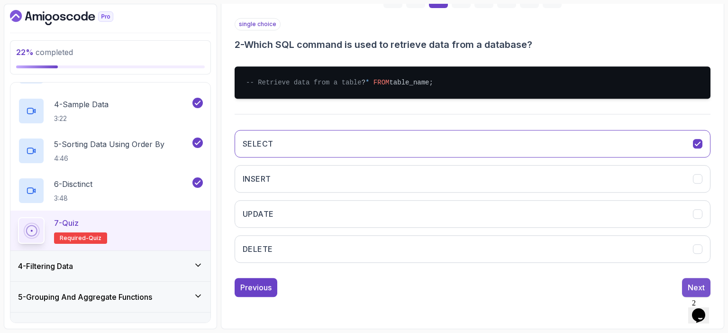
scroll to position [104, 0]
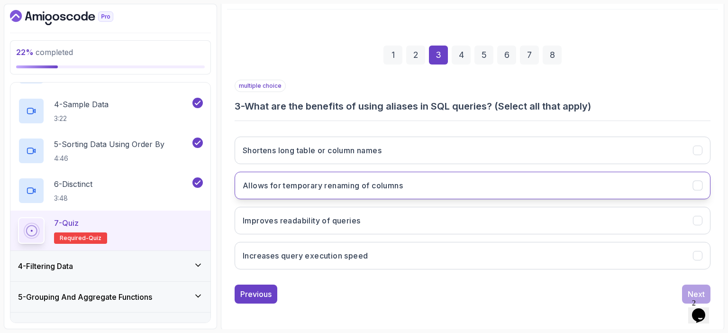
click at [396, 188] on h3 "Allows for temporary renaming of columns" at bounding box center [323, 185] width 160 height 11
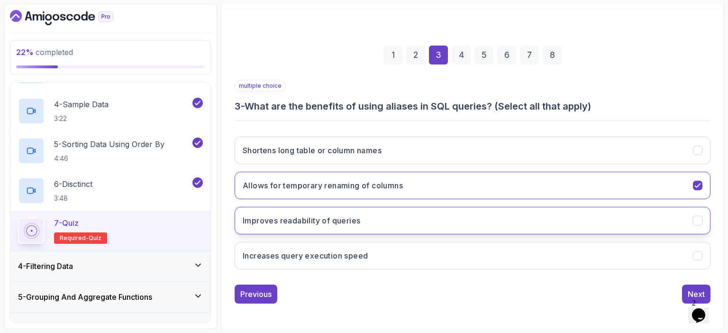
click at [404, 226] on button "Improves readability of queries" at bounding box center [472, 220] width 476 height 27
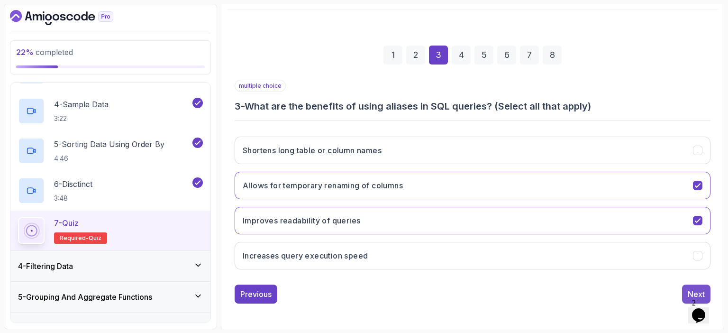
click at [685, 289] on button "Next" at bounding box center [696, 293] width 28 height 19
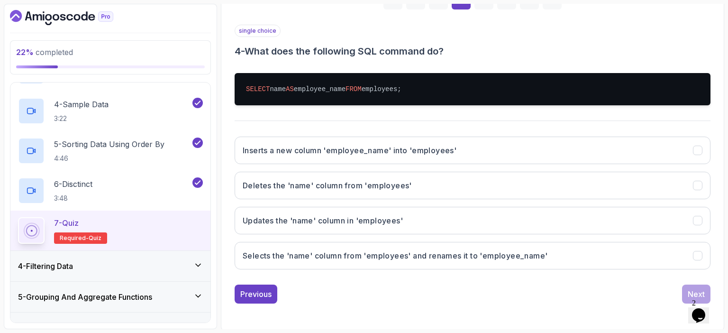
scroll to position [159, 0]
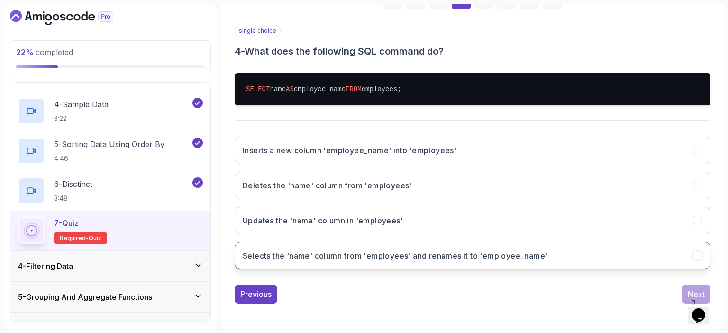
click at [357, 252] on h3 "Selects the 'name' column from 'employees' and renames it to 'employee_name'" at bounding box center [395, 255] width 305 height 11
click at [685, 288] on button "Next" at bounding box center [696, 293] width 28 height 19
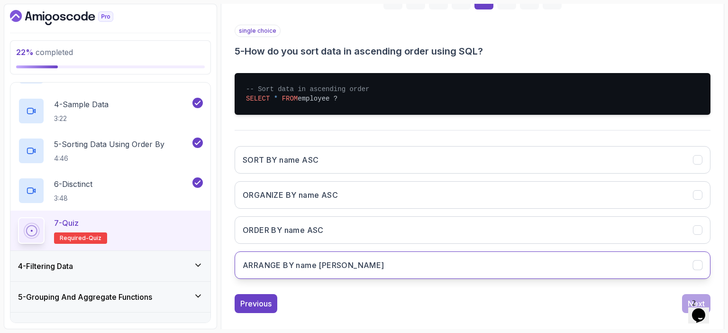
scroll to position [169, 0]
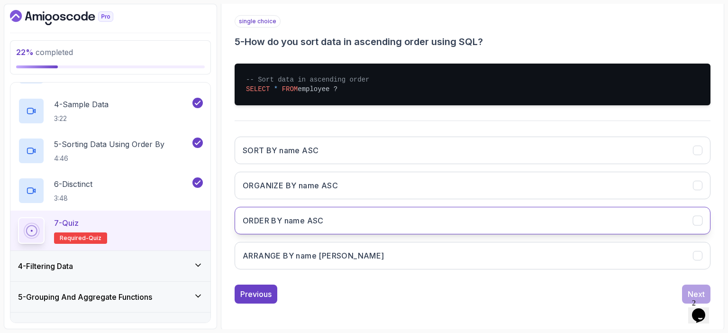
click at [303, 224] on h3 "ORDER BY name ASC" at bounding box center [283, 220] width 81 height 11
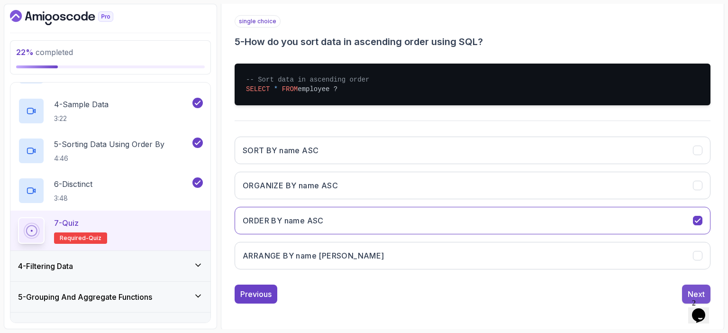
click at [688, 289] on div "Next" at bounding box center [695, 293] width 17 height 11
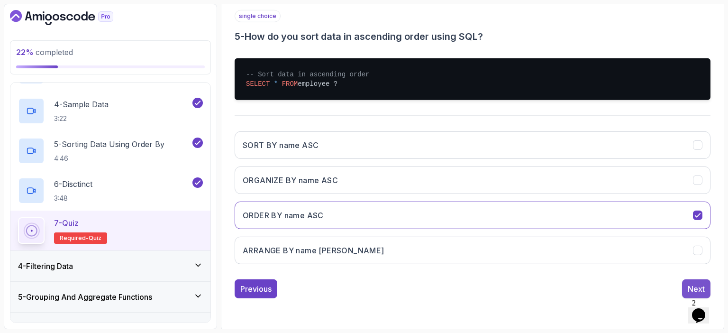
scroll to position [104, 0]
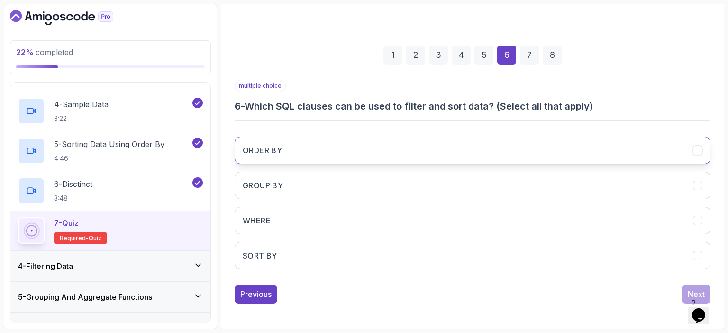
click at [335, 153] on button "ORDER BY" at bounding box center [472, 149] width 476 height 27
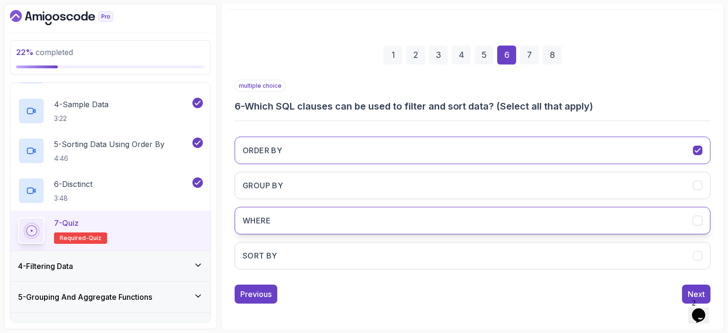
click at [283, 218] on button "WHERE" at bounding box center [472, 220] width 476 height 27
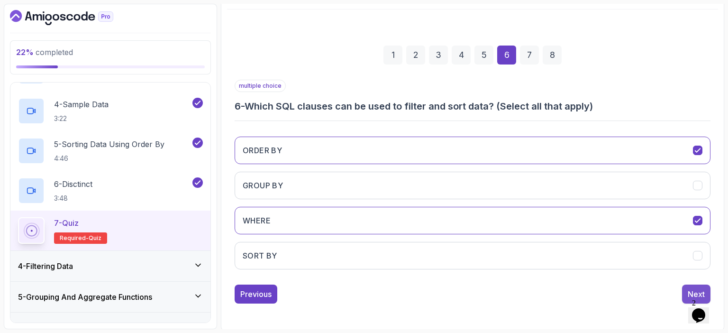
click at [686, 288] on button "Next" at bounding box center [696, 293] width 28 height 19
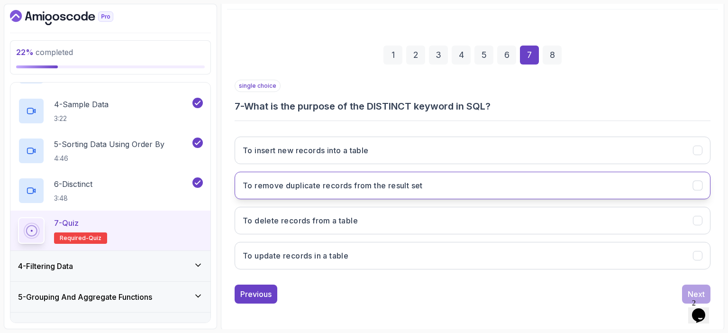
click at [399, 186] on h3 "To remove duplicate records from the result set" at bounding box center [333, 185] width 180 height 11
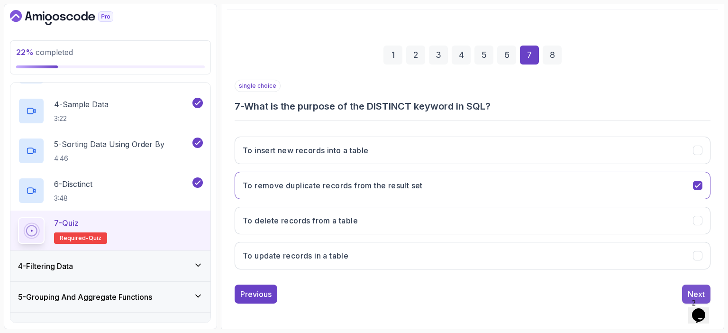
click at [697, 288] on div "Next" at bounding box center [695, 293] width 17 height 11
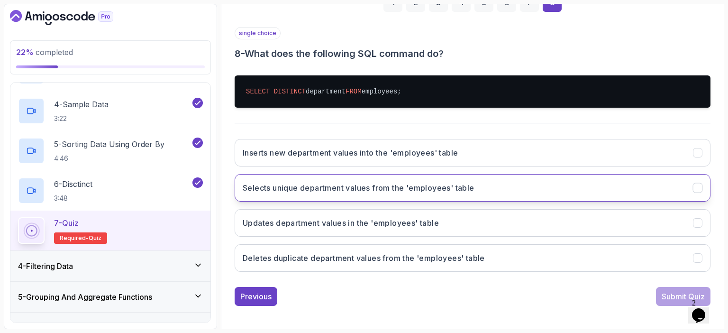
scroll to position [159, 0]
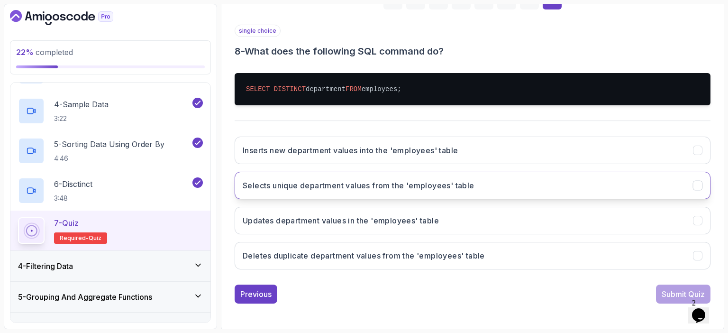
click at [375, 185] on h3 "Selects unique department values from the 'employees' table" at bounding box center [359, 185] width 232 height 11
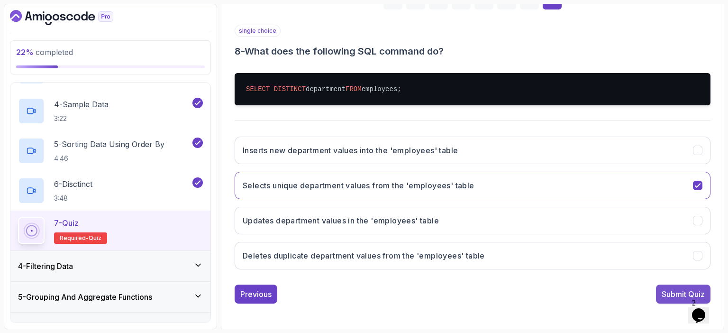
click at [674, 291] on div "Submit Quiz" at bounding box center [682, 293] width 43 height 11
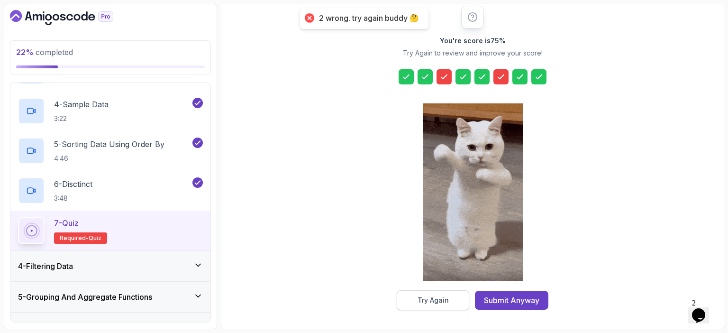
click at [437, 298] on div "Try Again" at bounding box center [432, 299] width 31 height 9
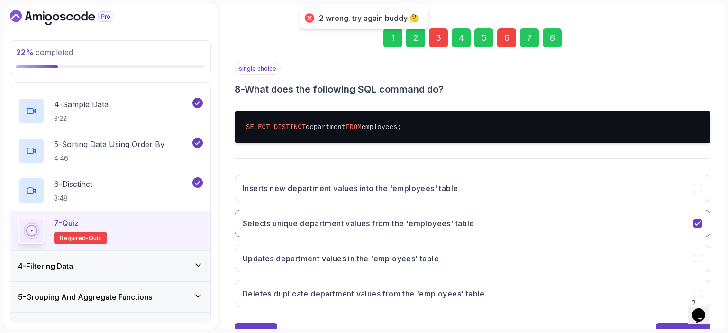
click at [434, 36] on div "3" at bounding box center [438, 37] width 19 height 19
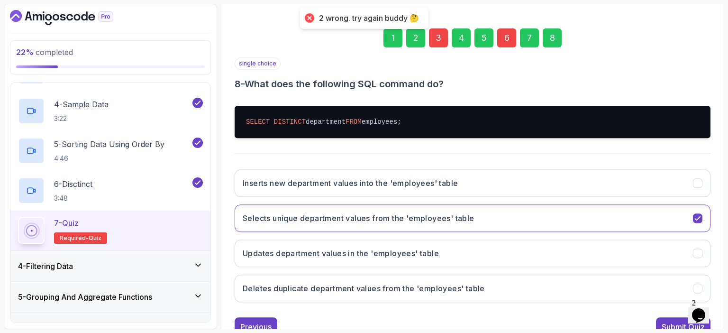
scroll to position [104, 0]
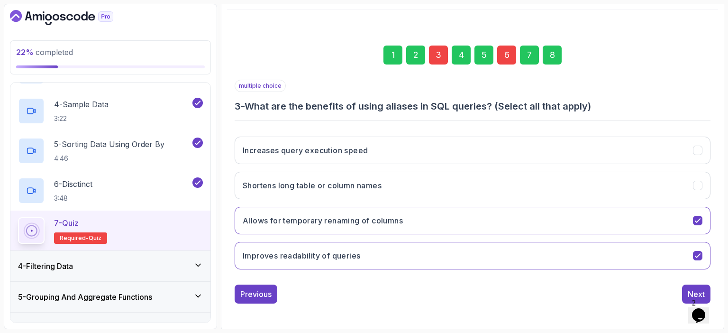
click at [378, 124] on div "multiple choice 3 - What are the benefits of using aliases in SQL queries? (Sel…" at bounding box center [472, 178] width 476 height 197
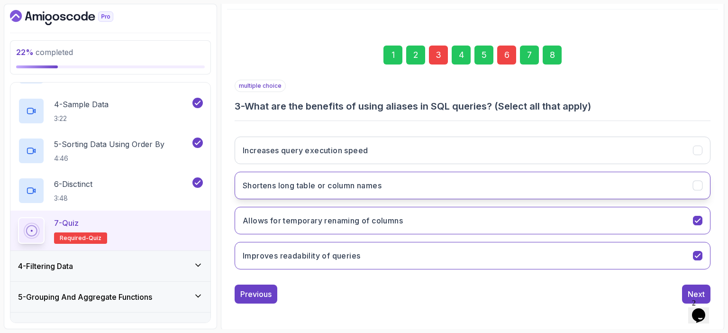
click at [699, 183] on icon "Shortens long table or column names" at bounding box center [696, 185] width 5 height 4
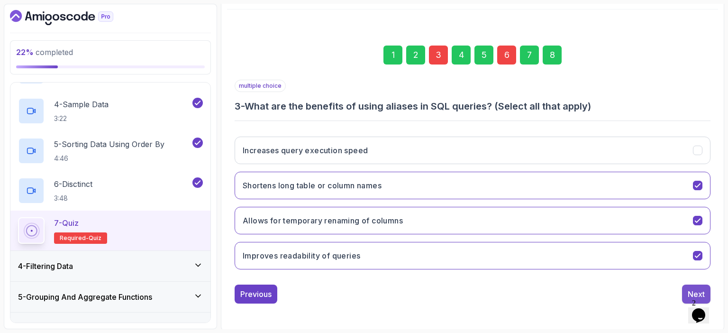
click at [689, 290] on div "Next" at bounding box center [695, 293] width 17 height 11
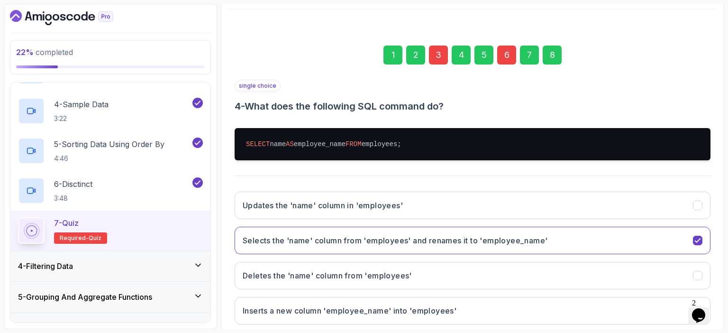
click at [505, 55] on div "6" at bounding box center [506, 54] width 19 height 19
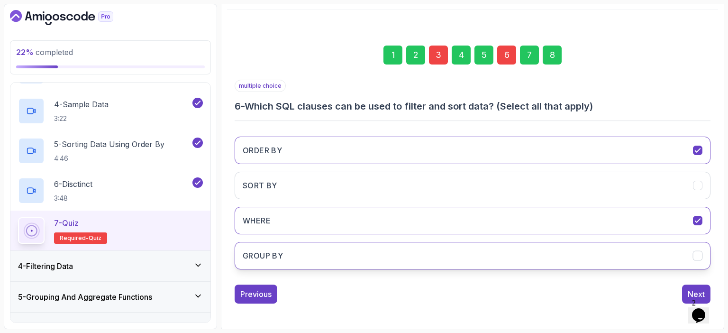
click at [303, 252] on button "GROUP BY" at bounding box center [472, 255] width 476 height 27
click at [686, 290] on button "Next" at bounding box center [696, 293] width 28 height 19
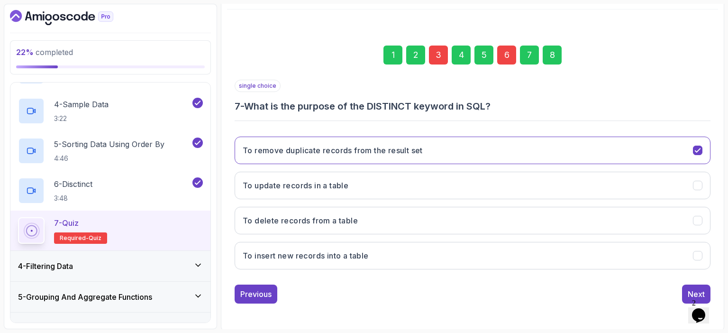
click at [557, 54] on div "8" at bounding box center [551, 54] width 19 height 19
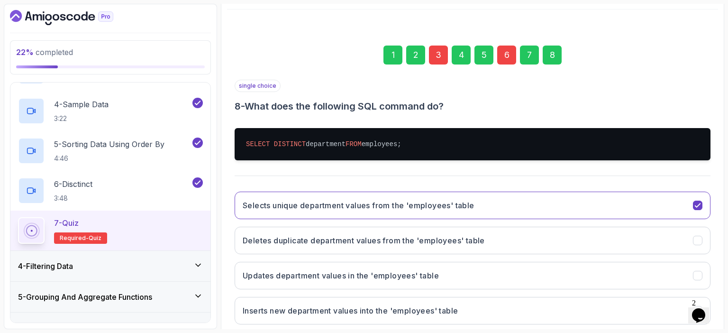
scroll to position [159, 0]
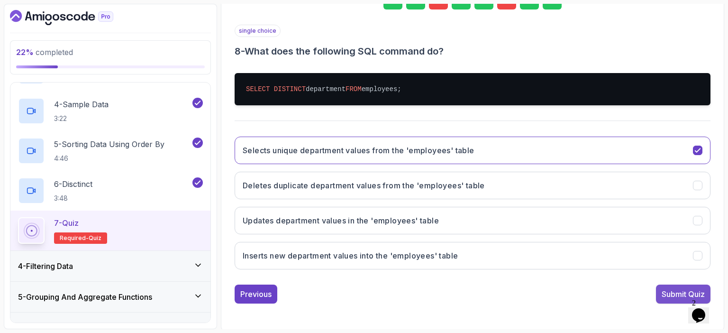
click at [665, 296] on div "Submit Quiz" at bounding box center [682, 293] width 43 height 11
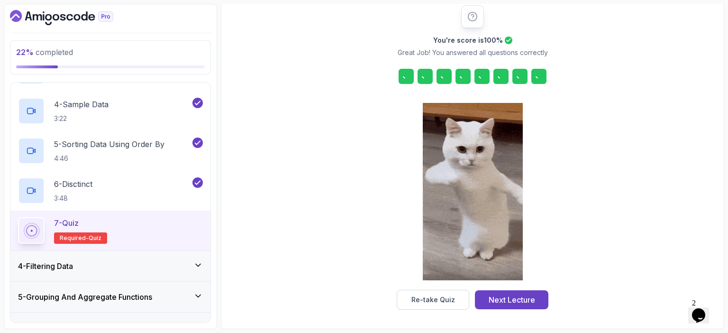
scroll to position [121, 0]
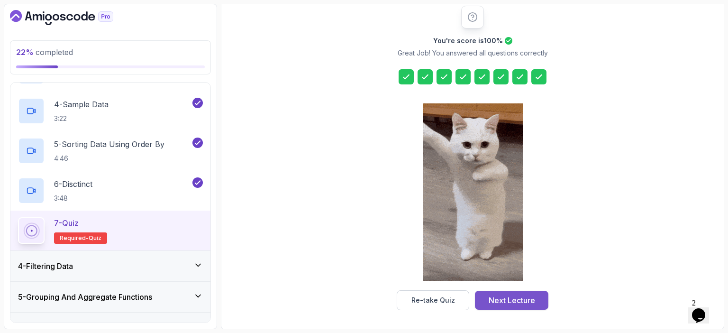
click at [518, 298] on div "Next Lecture" at bounding box center [511, 299] width 46 height 11
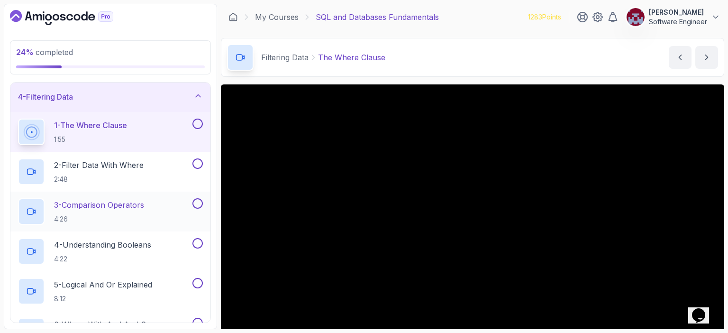
scroll to position [94, 0]
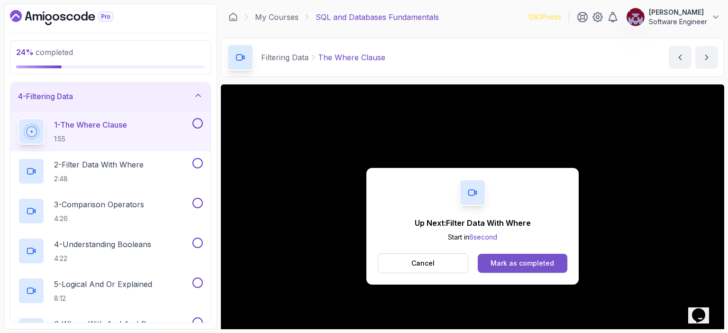
click at [504, 261] on div "Mark as completed" at bounding box center [521, 262] width 63 height 9
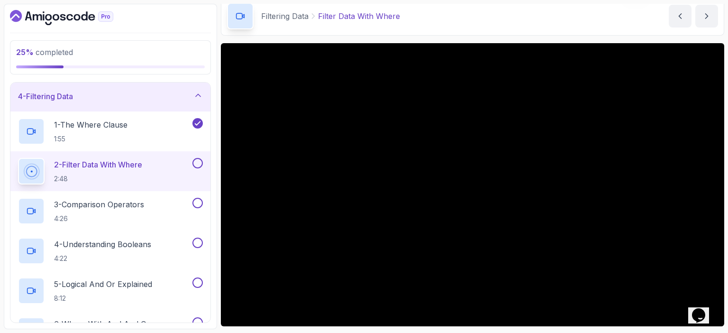
scroll to position [41, 0]
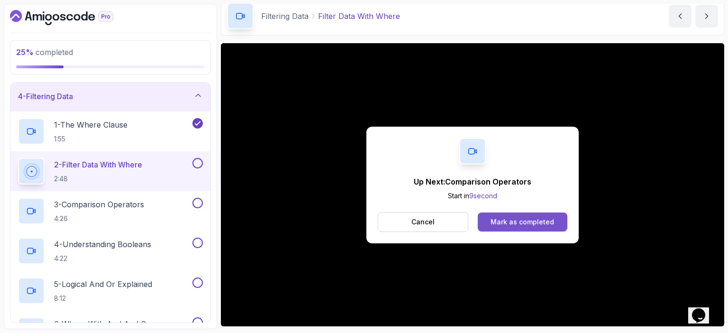
click at [513, 222] on div "Mark as completed" at bounding box center [521, 221] width 63 height 9
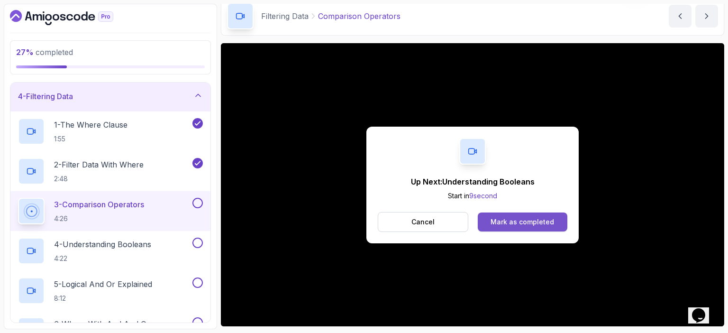
click at [513, 226] on button "Mark as completed" at bounding box center [522, 221] width 90 height 19
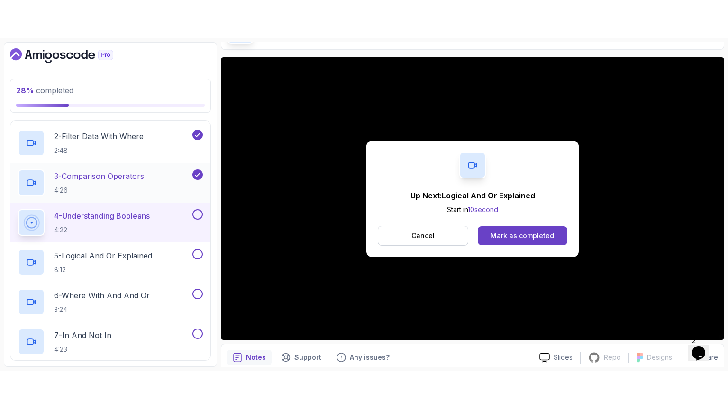
scroll to position [194, 0]
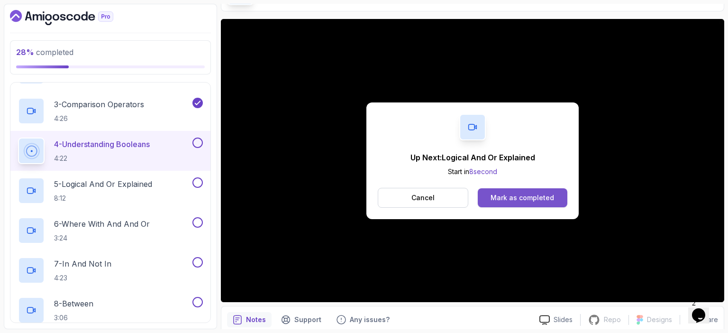
click at [532, 196] on div "Mark as completed" at bounding box center [521, 197] width 63 height 9
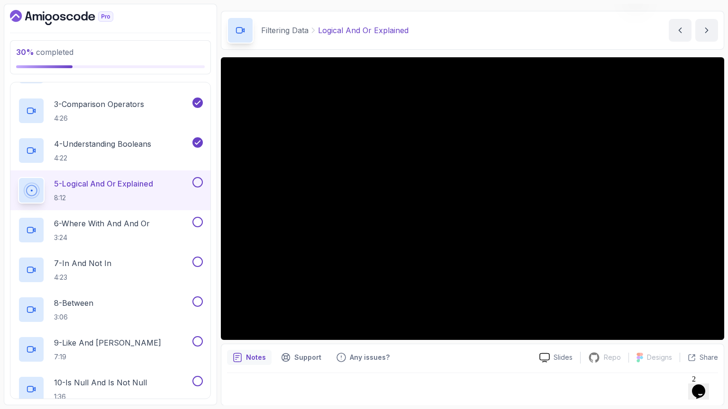
scroll to position [65, 0]
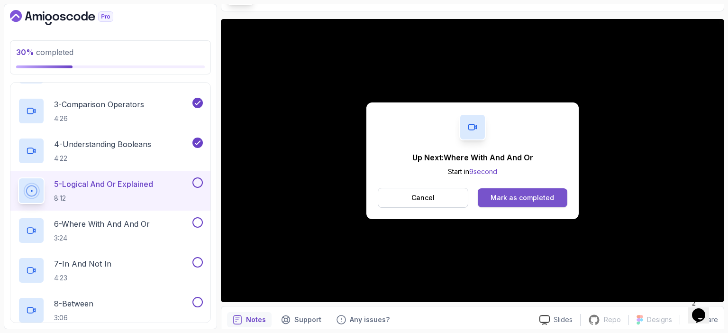
click at [507, 198] on div "Mark as completed" at bounding box center [521, 197] width 63 height 9
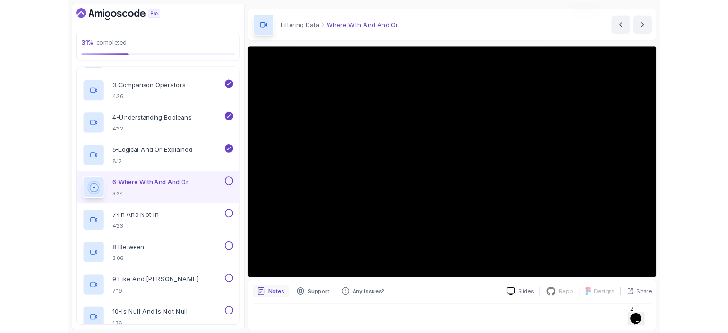
scroll to position [65, 0]
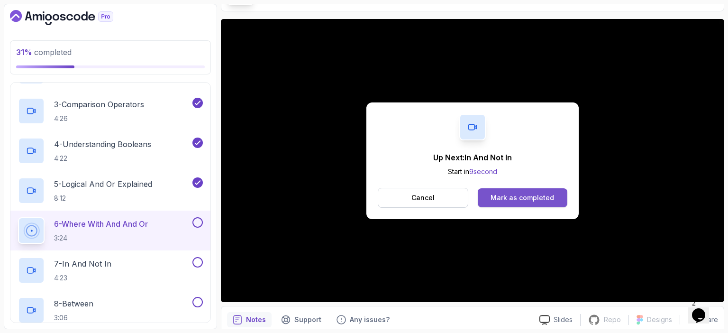
click at [540, 198] on div "Mark as completed" at bounding box center [521, 197] width 63 height 9
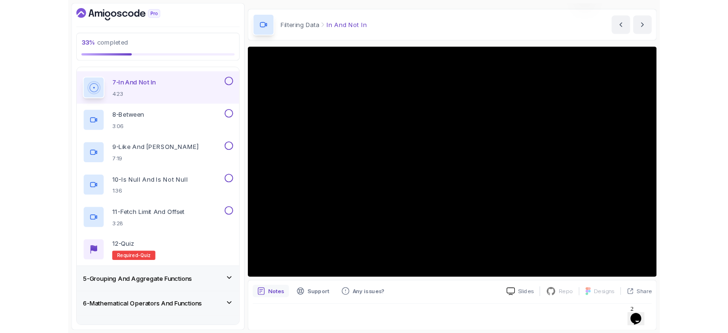
scroll to position [65, 0]
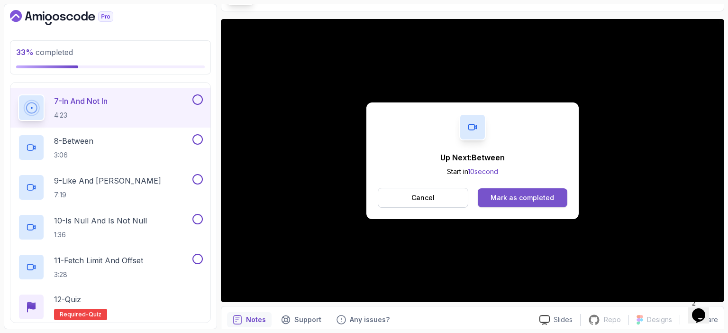
click at [540, 199] on div "Mark as completed" at bounding box center [521, 197] width 63 height 9
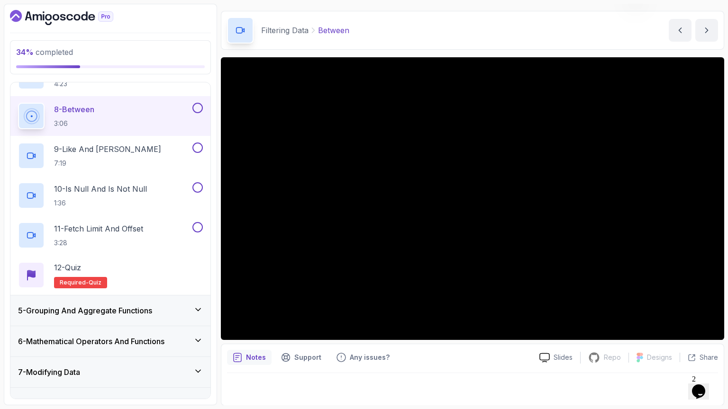
scroll to position [65, 0]
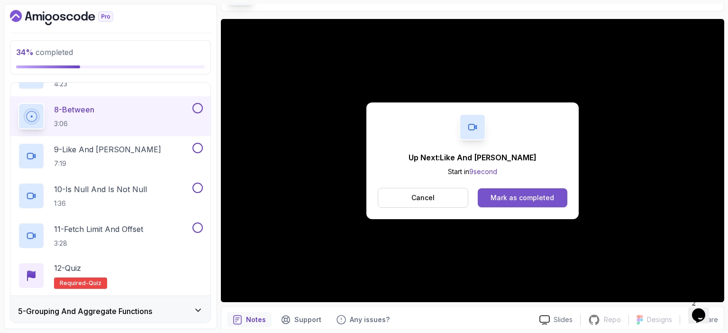
click at [519, 196] on div "Mark as completed" at bounding box center [521, 197] width 63 height 9
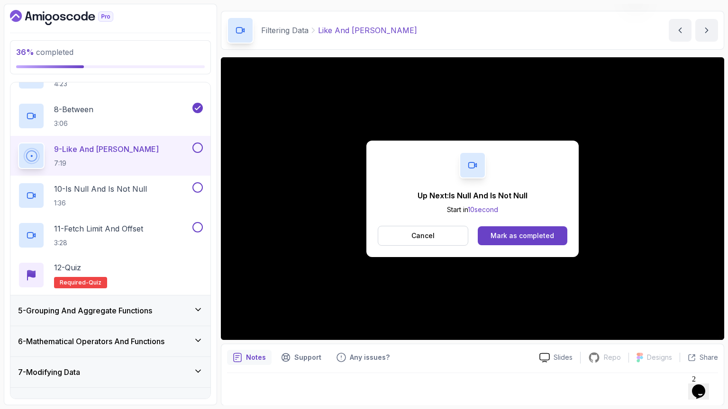
scroll to position [65, 0]
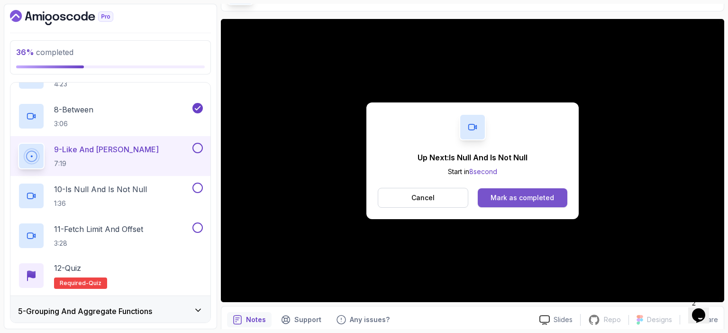
click at [514, 199] on div "Mark as completed" at bounding box center [521, 197] width 63 height 9
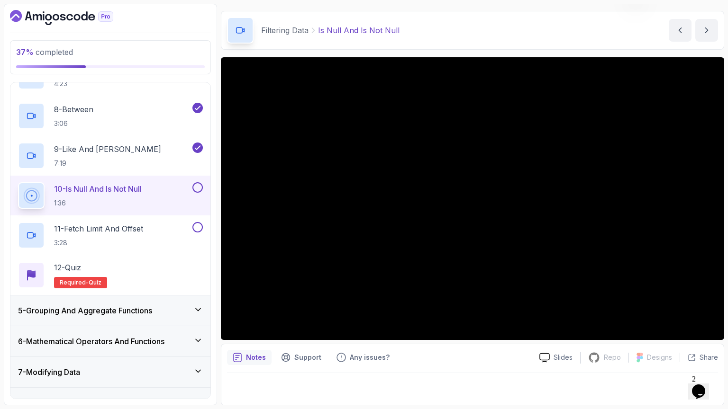
scroll to position [65, 0]
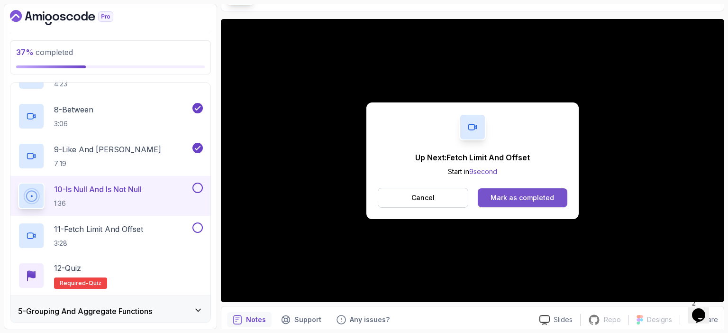
click at [534, 197] on div "Mark as completed" at bounding box center [521, 197] width 63 height 9
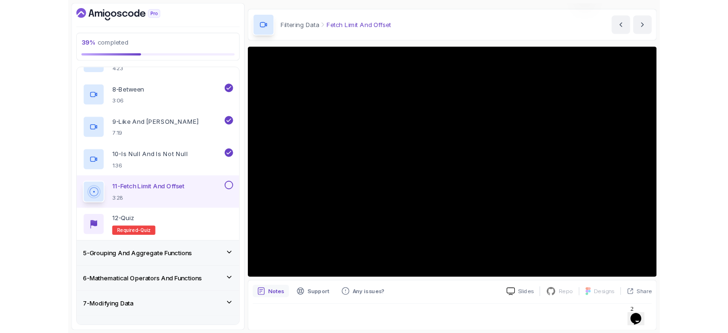
scroll to position [65, 0]
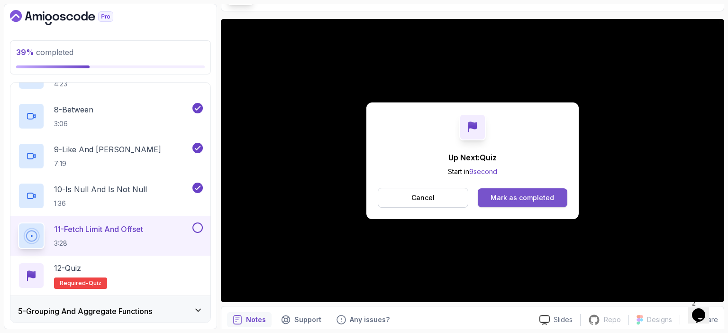
click at [522, 197] on div "Mark as completed" at bounding box center [521, 197] width 63 height 9
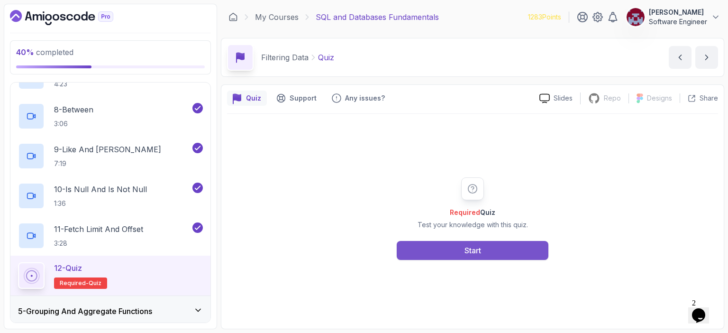
click at [462, 249] on button "Start" at bounding box center [472, 250] width 152 height 19
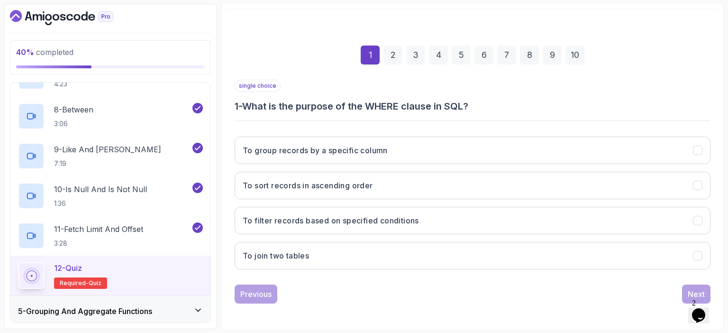
scroll to position [104, 0]
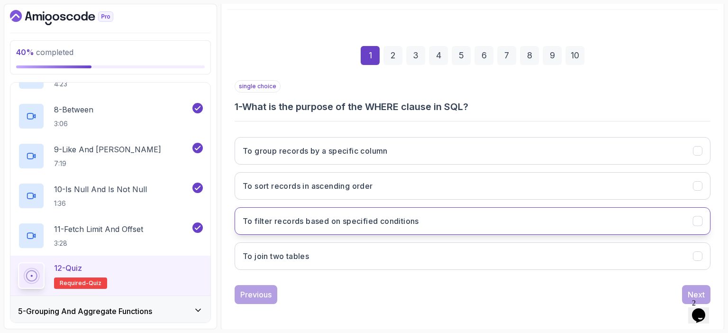
click at [345, 216] on h3 "To filter records based on specified conditions" at bounding box center [331, 220] width 176 height 11
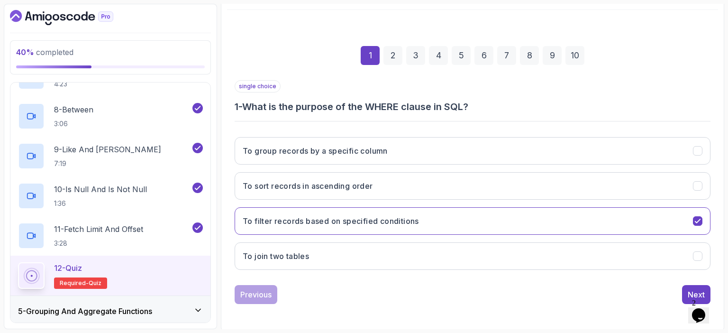
scroll to position [104, 0]
click at [685, 288] on button "Next" at bounding box center [696, 293] width 28 height 19
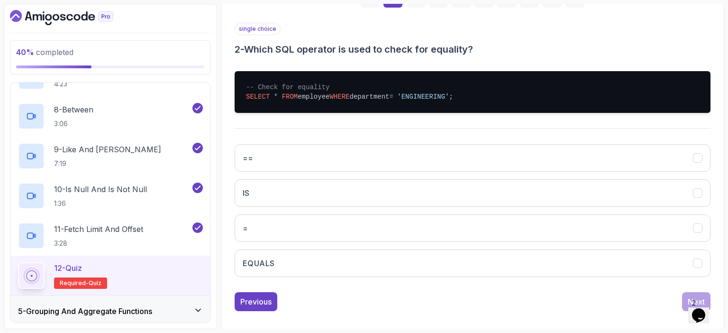
scroll to position [169, 0]
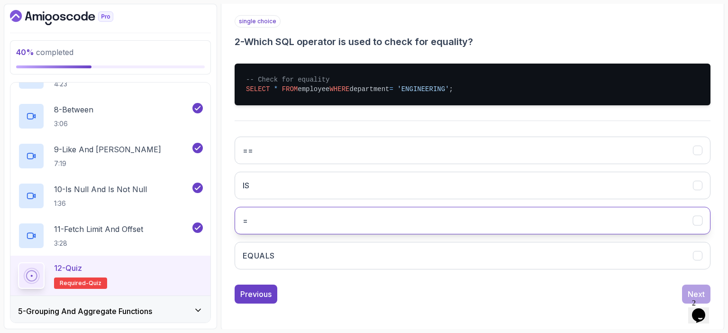
click at [327, 217] on button "=" at bounding box center [472, 220] width 476 height 27
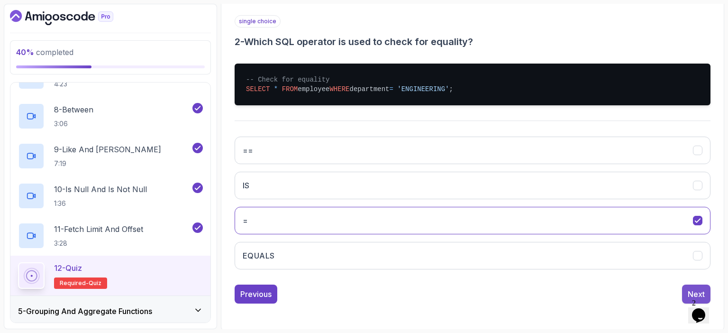
click at [690, 290] on div "Next" at bounding box center [695, 293] width 17 height 11
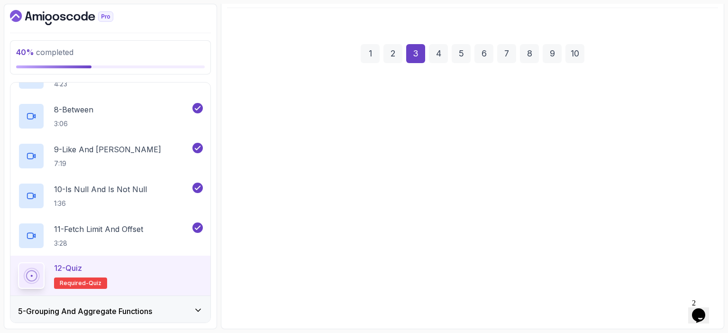
scroll to position [104, 0]
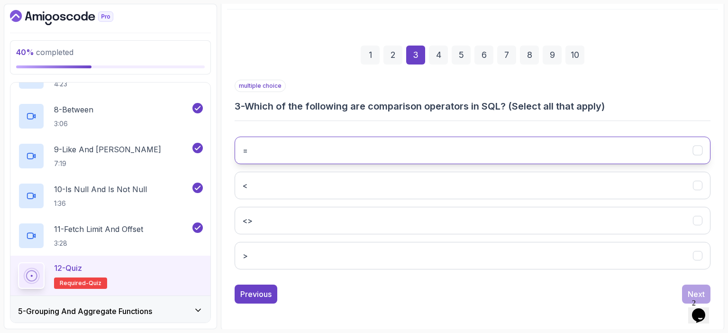
click at [266, 149] on button "=" at bounding box center [472, 149] width 476 height 27
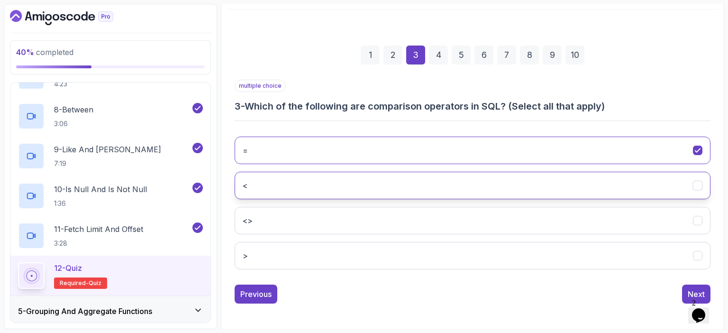
click at [248, 191] on button "<" at bounding box center [472, 184] width 476 height 27
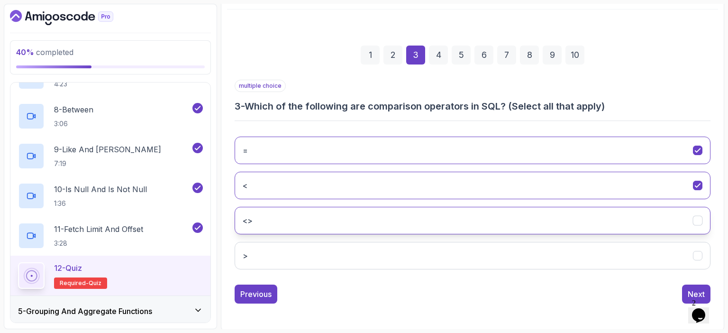
click at [254, 223] on button "<>" at bounding box center [472, 220] width 476 height 27
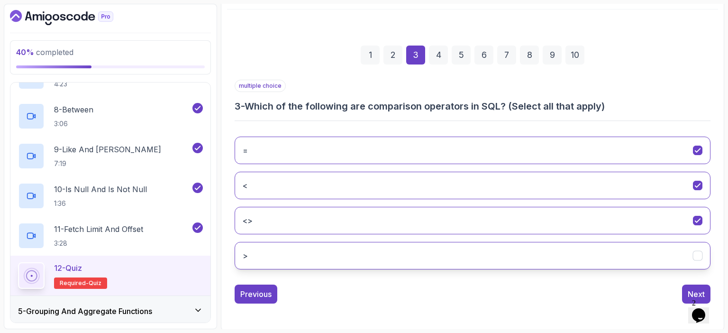
click at [260, 252] on button ">" at bounding box center [472, 255] width 476 height 27
click at [694, 288] on div "Next" at bounding box center [695, 293] width 17 height 11
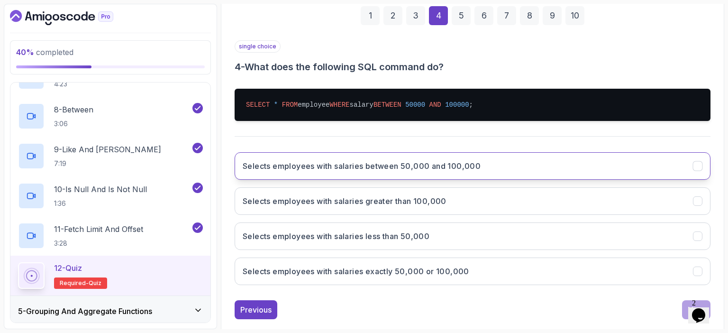
scroll to position [159, 0]
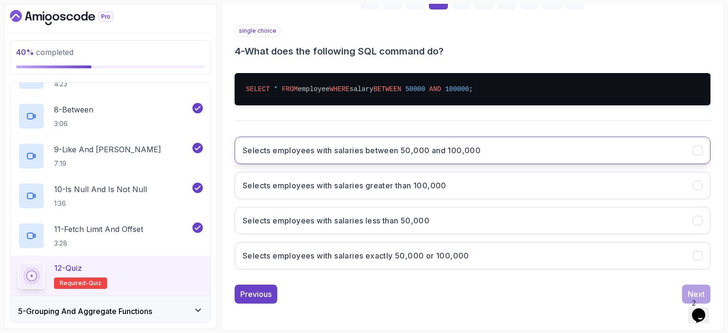
click at [428, 160] on button "Selects employees with salaries between 50,000 and 100,000" at bounding box center [472, 149] width 476 height 27
click at [691, 288] on div "Next" at bounding box center [695, 293] width 17 height 11
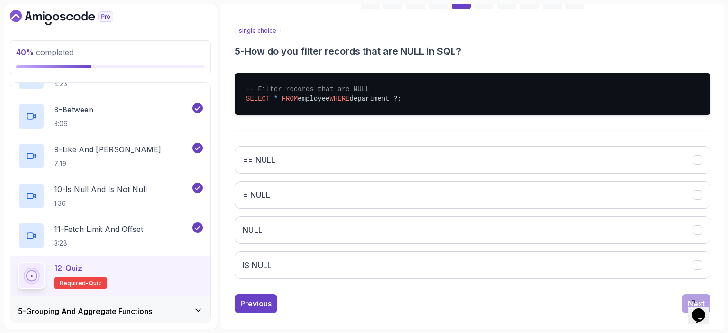
scroll to position [169, 0]
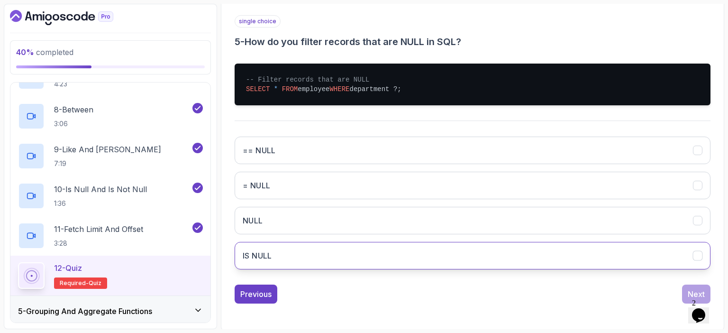
click at [335, 252] on button "IS NULL" at bounding box center [472, 255] width 476 height 27
click at [689, 291] on div "Next" at bounding box center [695, 293] width 17 height 11
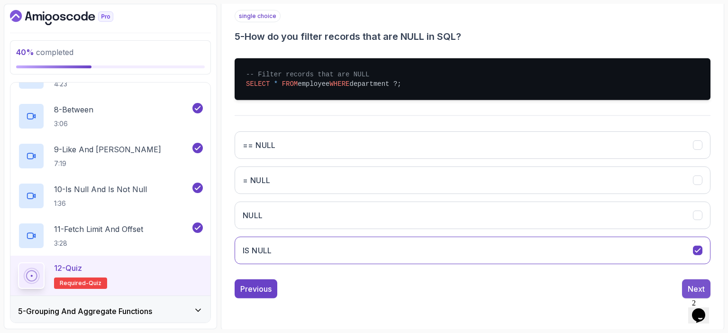
scroll to position [104, 0]
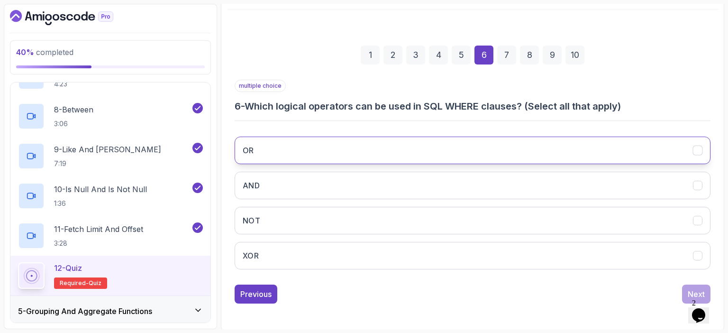
click at [337, 148] on button "OR" at bounding box center [472, 149] width 476 height 27
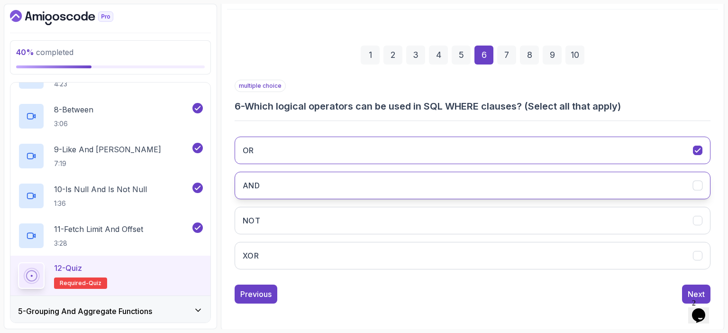
click at [288, 188] on button "AND" at bounding box center [472, 184] width 476 height 27
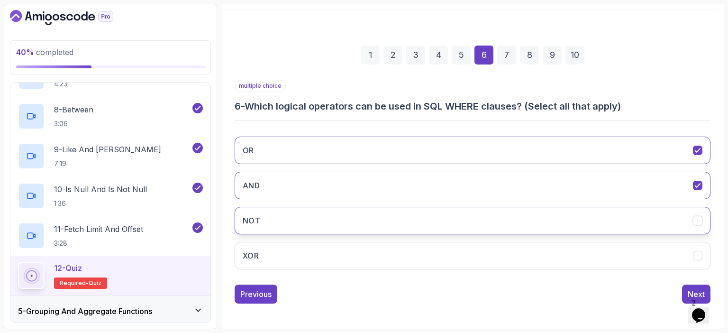
click at [277, 216] on button "NOT" at bounding box center [472, 220] width 476 height 27
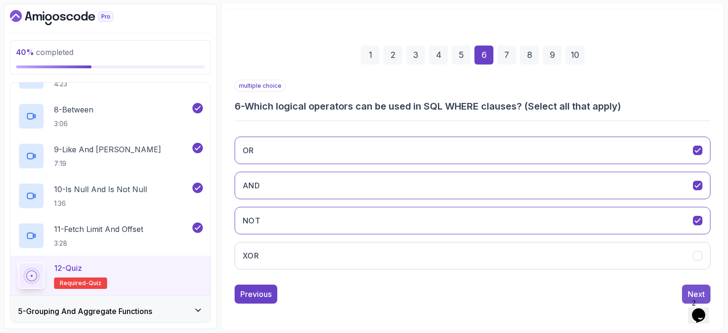
click at [691, 288] on div "Next" at bounding box center [695, 293] width 17 height 11
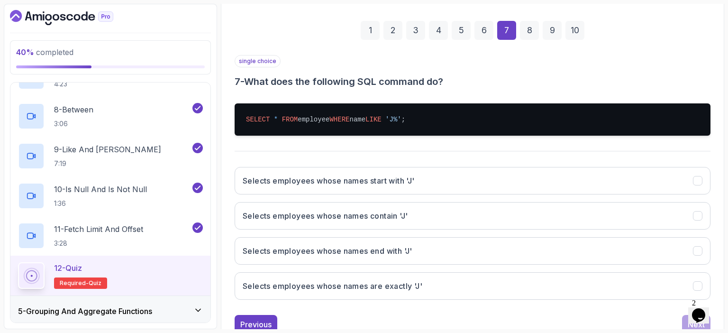
scroll to position [159, 0]
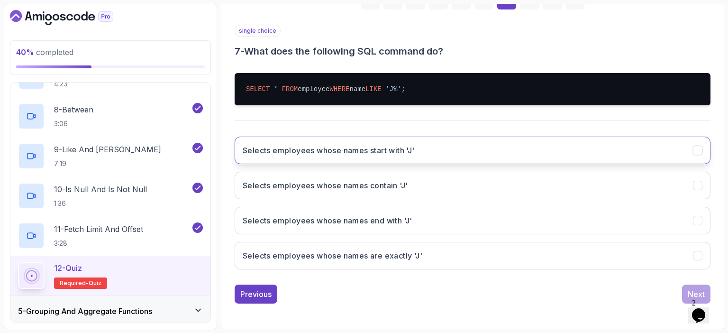
click at [326, 152] on h3 "Selects employees whose names start with 'J'" at bounding box center [329, 149] width 172 height 11
click at [693, 289] on div "Next" at bounding box center [695, 293] width 17 height 11
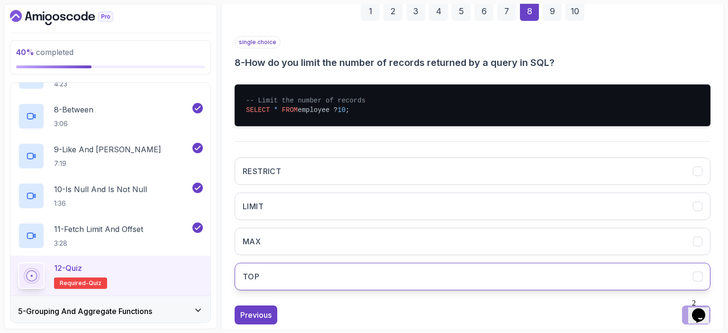
scroll to position [169, 0]
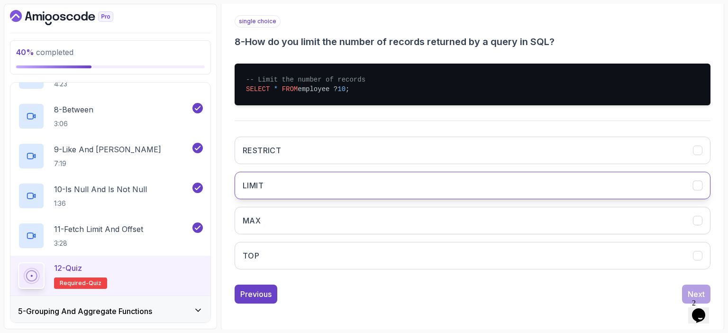
click at [327, 186] on button "LIMIT" at bounding box center [472, 184] width 476 height 27
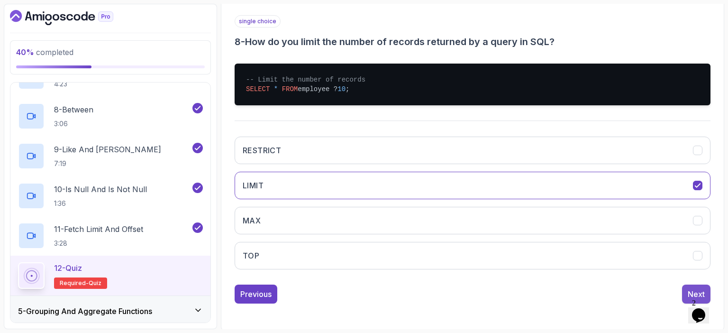
click at [689, 288] on div "Next" at bounding box center [695, 293] width 17 height 11
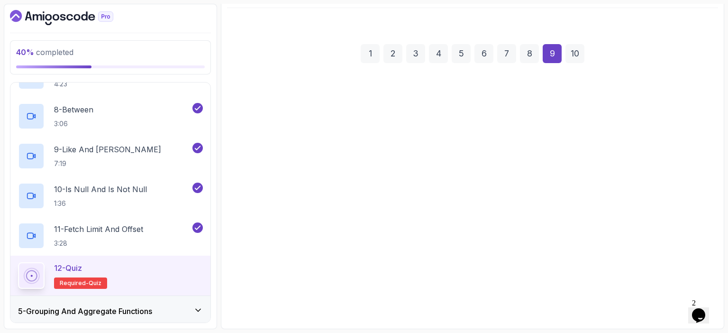
scroll to position [104, 0]
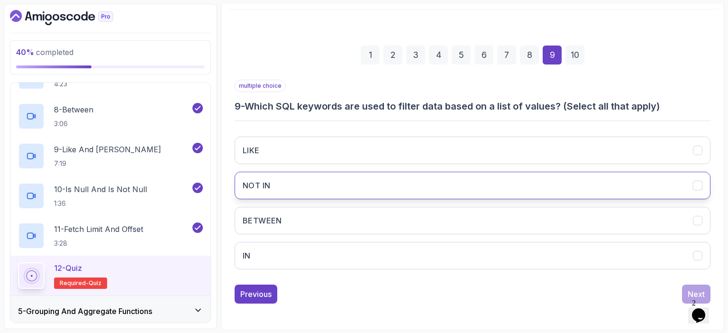
click at [285, 188] on button "NOT IN" at bounding box center [472, 184] width 476 height 27
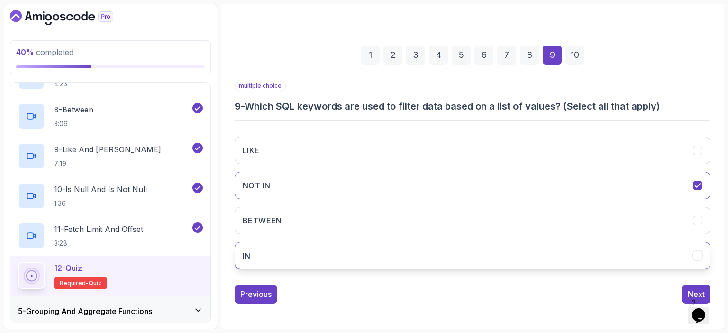
click at [255, 252] on button "IN" at bounding box center [472, 255] width 476 height 27
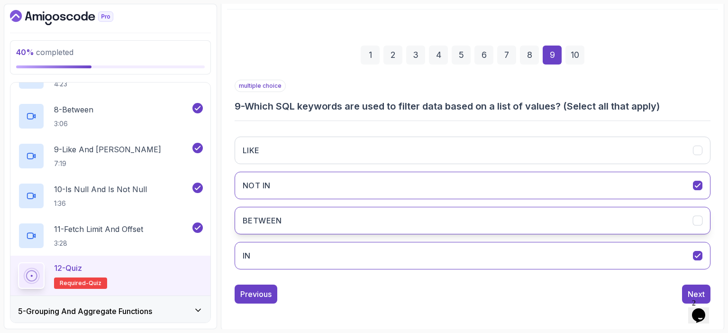
click at [400, 216] on button "BETWEEN" at bounding box center [472, 220] width 476 height 27
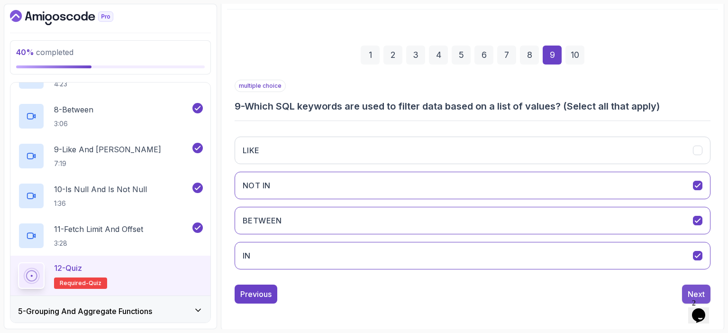
click at [690, 289] on div "Next" at bounding box center [695, 293] width 17 height 11
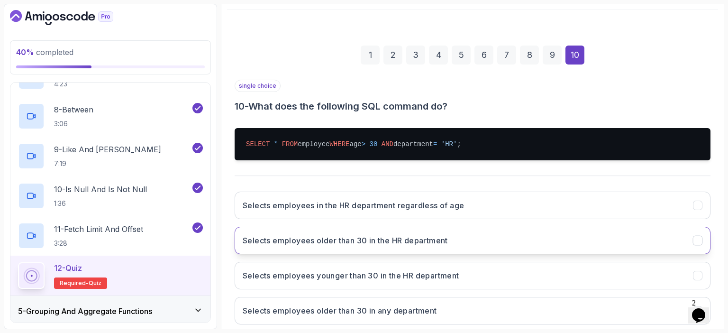
scroll to position [159, 0]
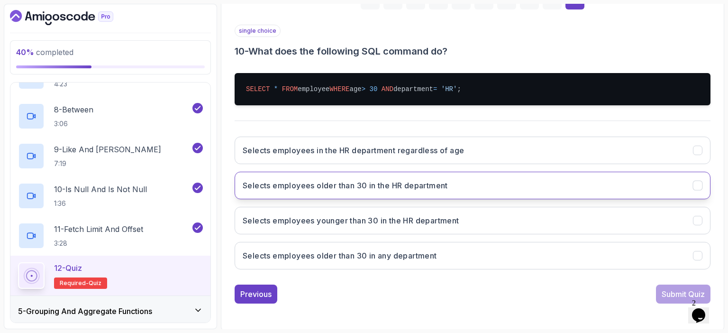
click at [390, 188] on h3 "Selects employees older than 30 in the HR department" at bounding box center [345, 185] width 205 height 11
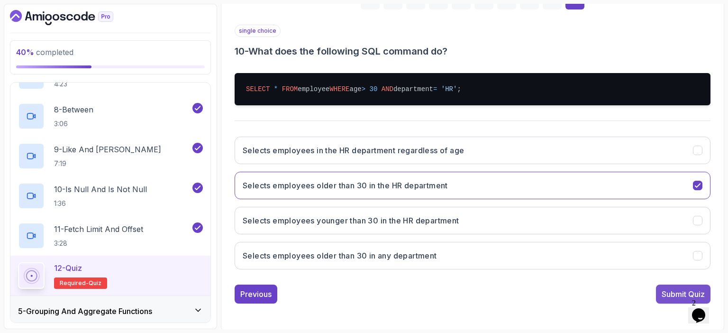
click at [681, 294] on div "Submit Quiz" at bounding box center [682, 293] width 43 height 11
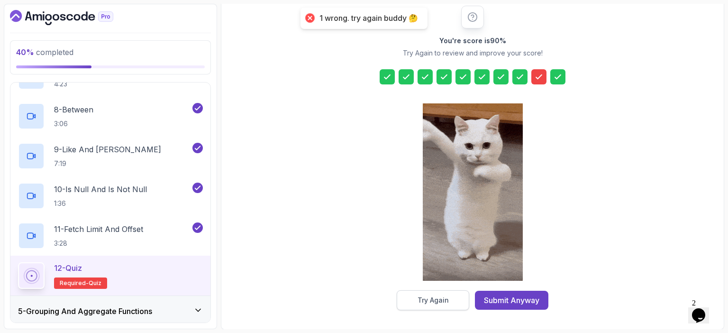
click at [446, 297] on div "Try Again" at bounding box center [432, 299] width 31 height 9
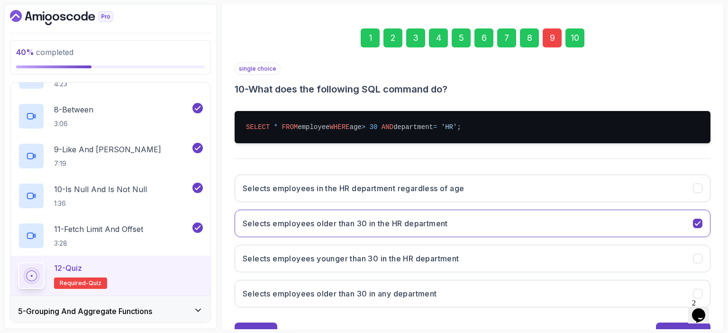
click at [551, 36] on div "9" at bounding box center [551, 37] width 19 height 19
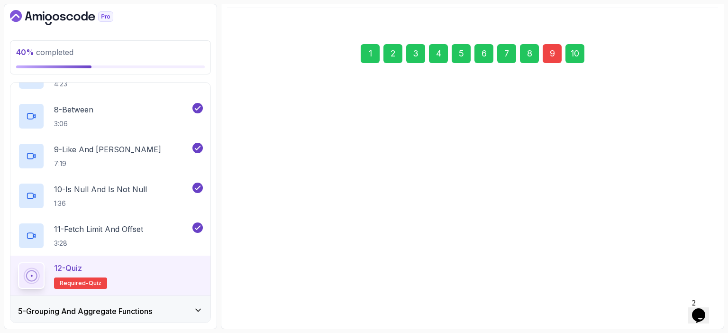
scroll to position [104, 0]
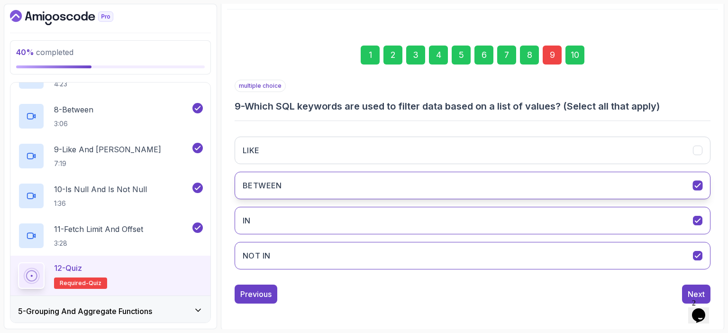
click at [444, 187] on button "BETWEEN" at bounding box center [472, 184] width 476 height 27
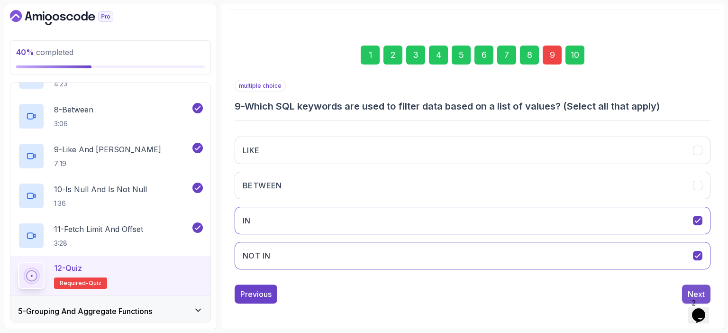
click at [687, 288] on div "Next" at bounding box center [695, 293] width 17 height 11
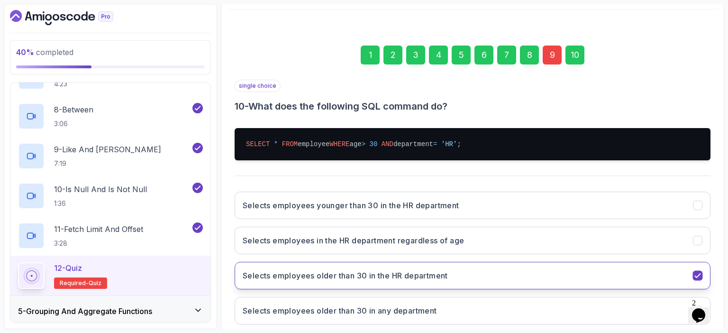
scroll to position [159, 0]
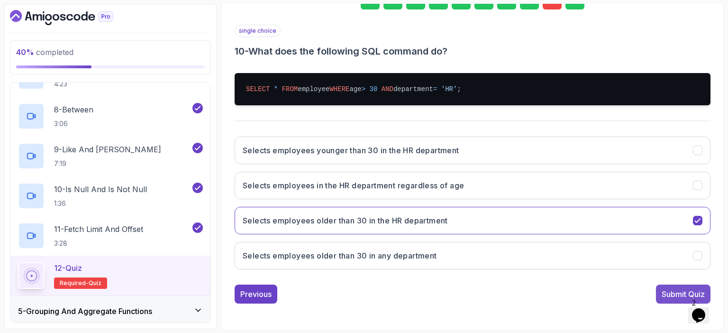
click at [666, 294] on div "Submit Quiz" at bounding box center [682, 293] width 43 height 11
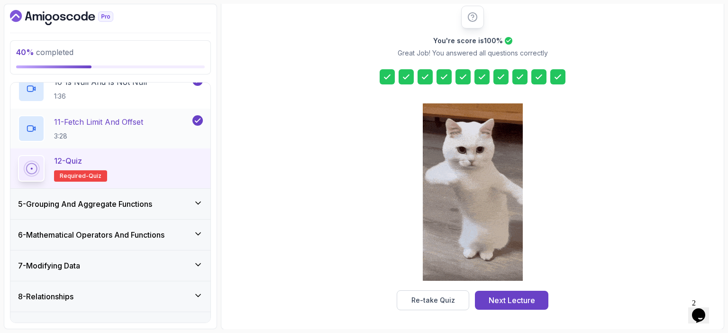
scroll to position [575, 0]
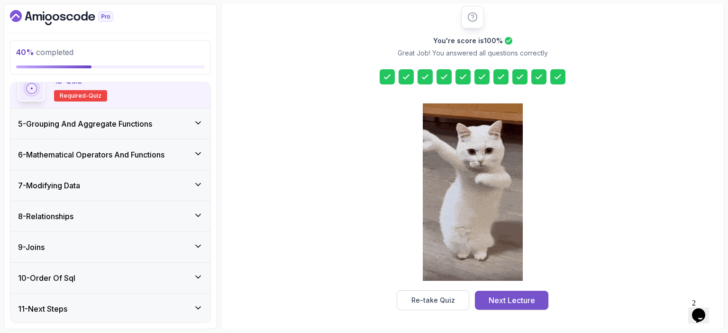
click at [505, 300] on div "Next Lecture" at bounding box center [511, 299] width 46 height 11
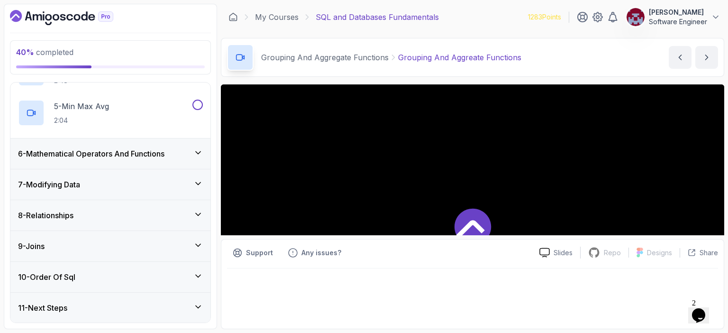
scroll to position [97, 0]
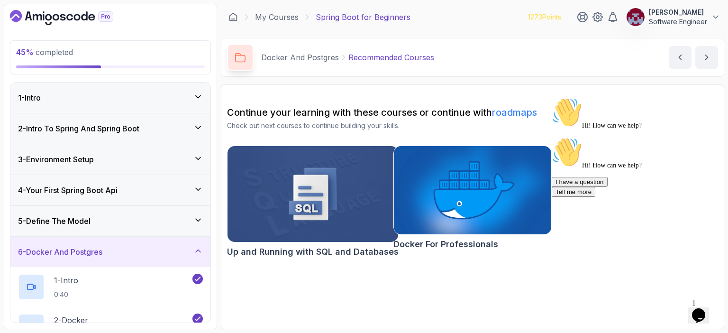
scroll to position [234, 0]
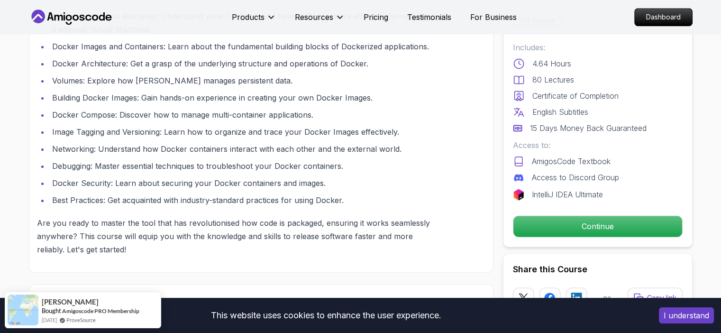
scroll to position [1296, 0]
